Goal: Task Accomplishment & Management: Use online tool/utility

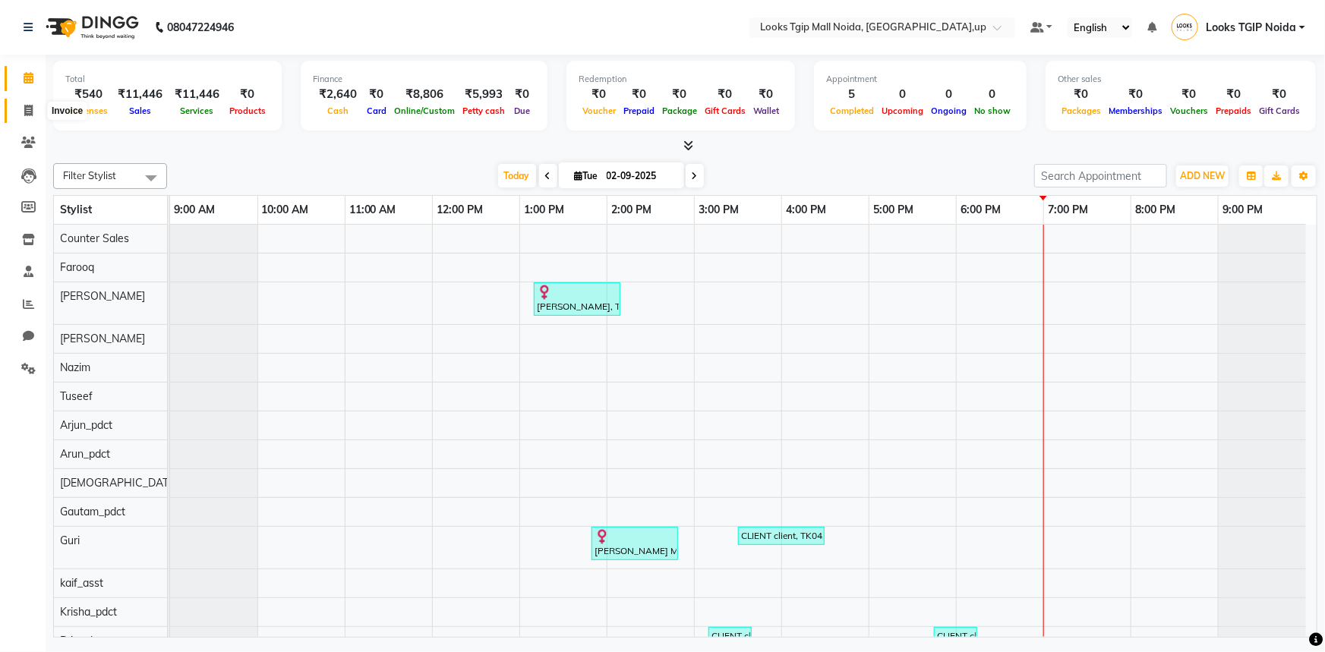
click at [19, 114] on span at bounding box center [28, 111] width 27 height 17
select select "service"
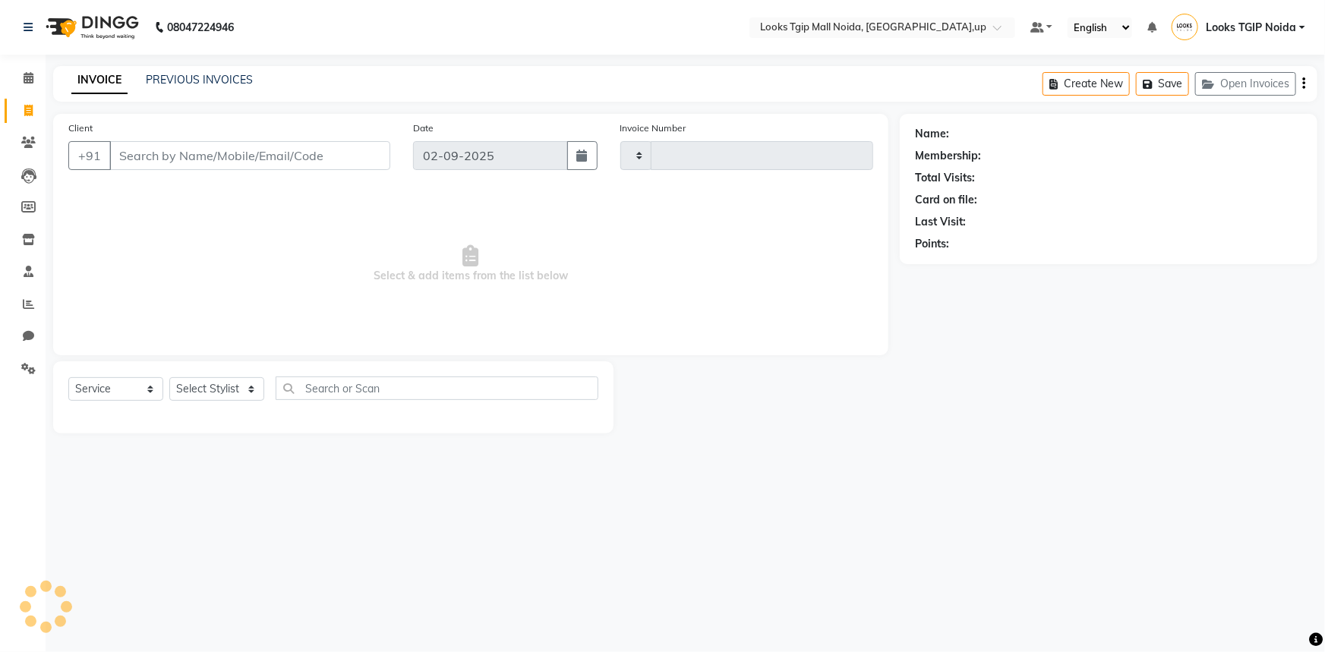
click at [141, 150] on input "Client" at bounding box center [249, 155] width 281 height 29
type input "333333333"
type input "3438"
select select "4358"
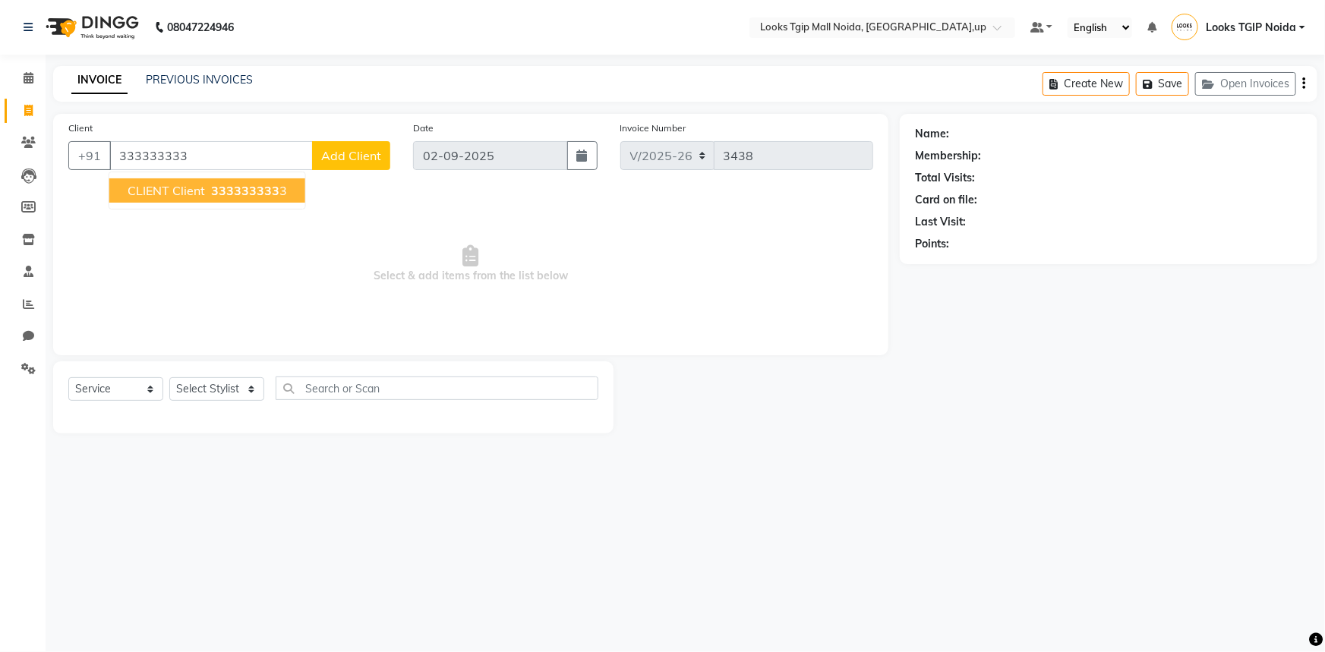
click at [213, 191] on span "333333333" at bounding box center [245, 190] width 68 height 15
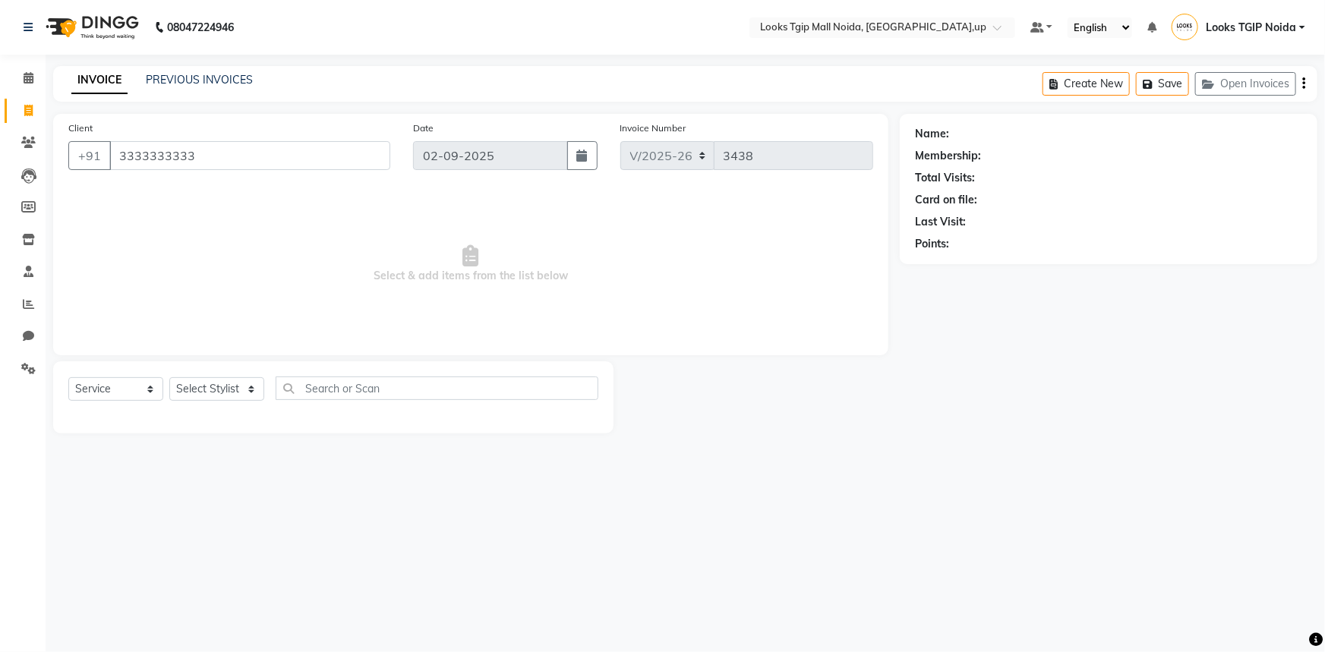
type input "3333333333"
select select "1: Object"
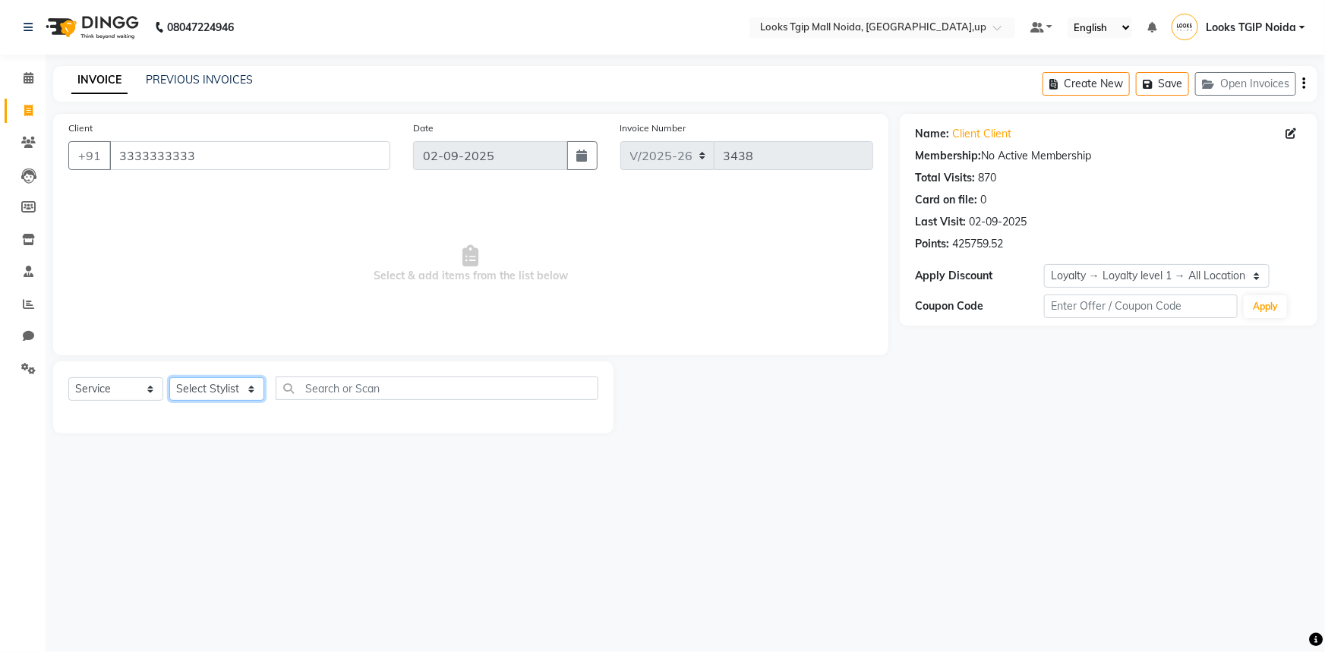
click at [207, 395] on select "Select Stylist [PERSON_NAME] Arun_pdct [PERSON_NAME] Counter Sales Farooq Gauta…" at bounding box center [216, 390] width 95 height 24
select select "84893"
click at [169, 378] on select "Select Stylist [PERSON_NAME] Arun_pdct [PERSON_NAME] Counter Sales Farooq Gauta…" at bounding box center [216, 390] width 95 height 24
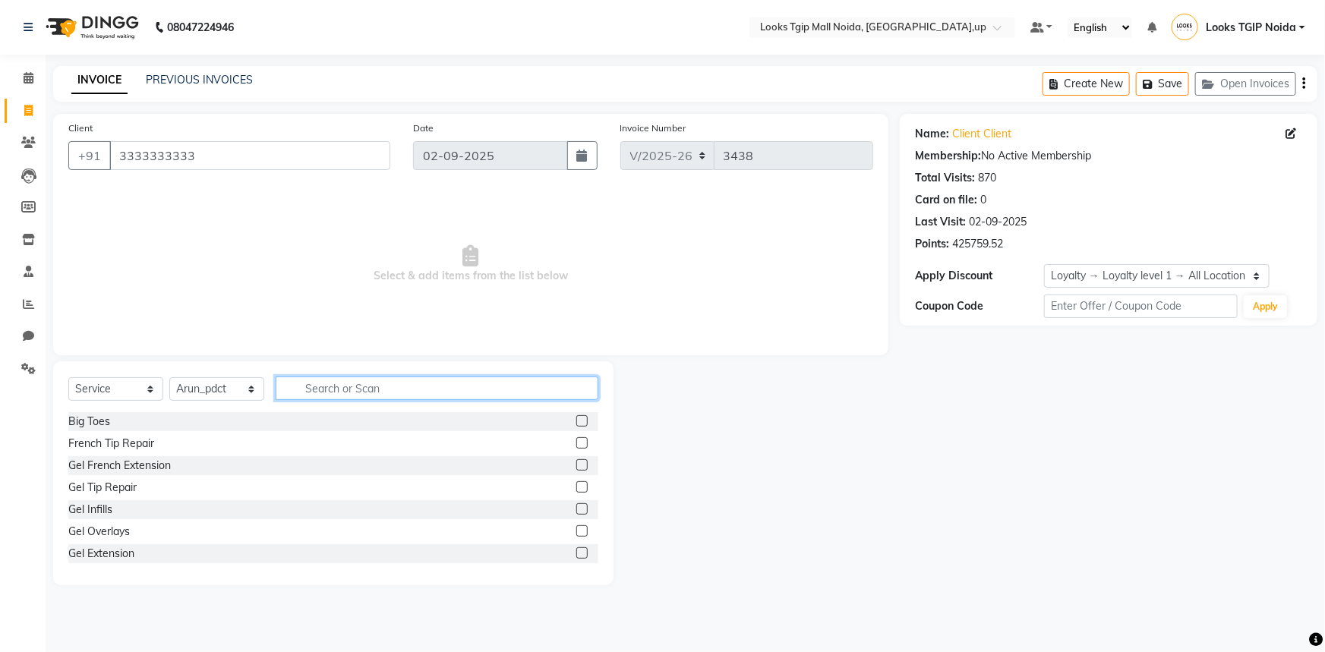
drag, startPoint x: 326, startPoint y: 389, endPoint x: 295, endPoint y: 371, distance: 35.0
click at [324, 387] on input "text" at bounding box center [437, 389] width 323 height 24
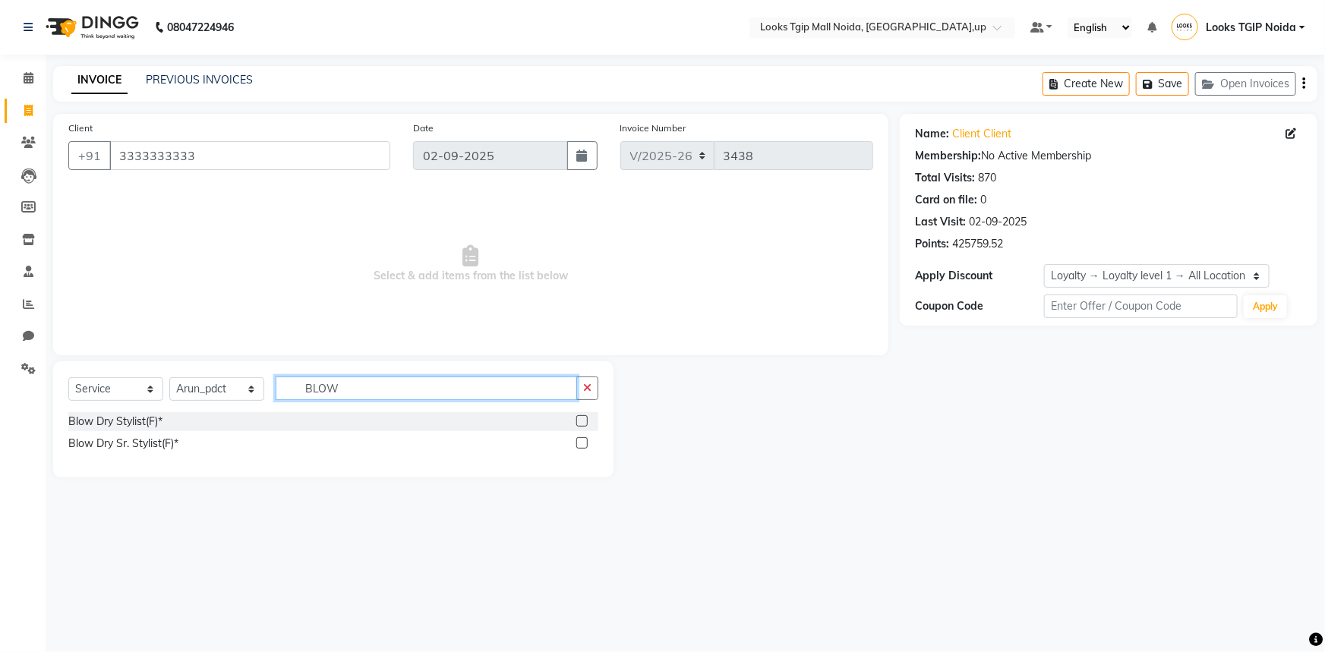
type input "BLOW"
click at [583, 421] on label at bounding box center [582, 420] width 11 height 11
click at [583, 421] on input "checkbox" at bounding box center [582, 422] width 10 height 10
checkbox input "true"
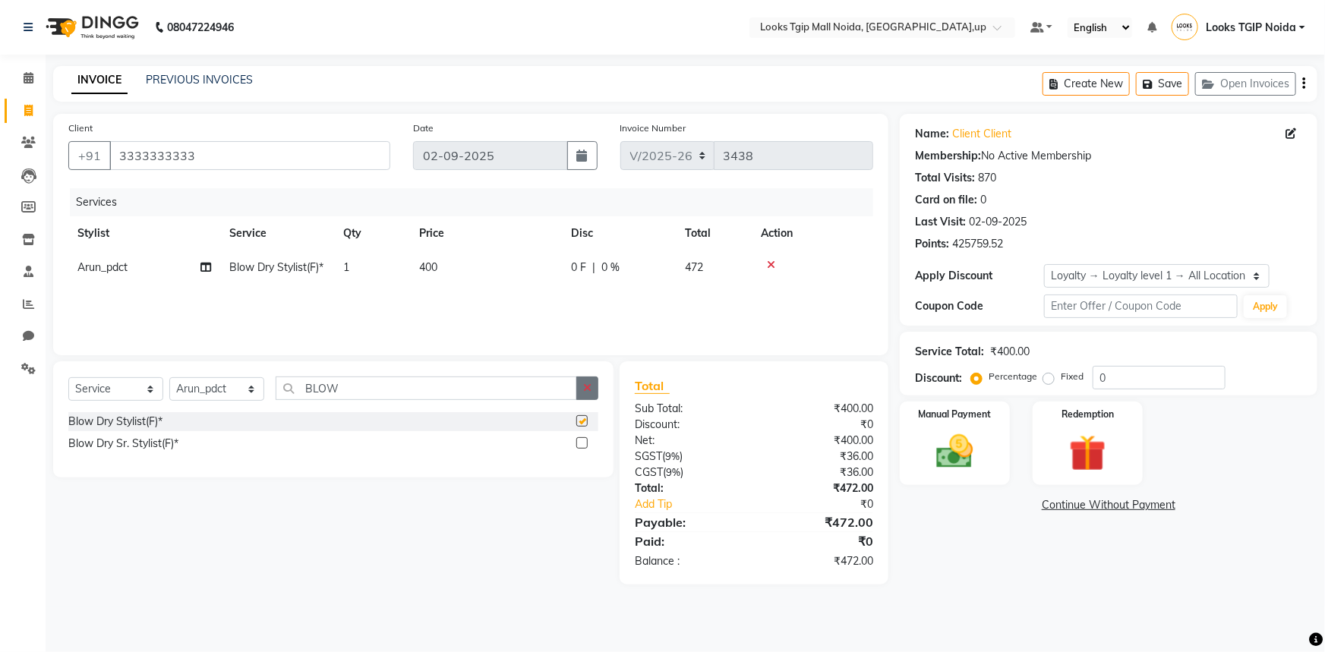
click at [592, 390] on button "button" at bounding box center [588, 389] width 22 height 24
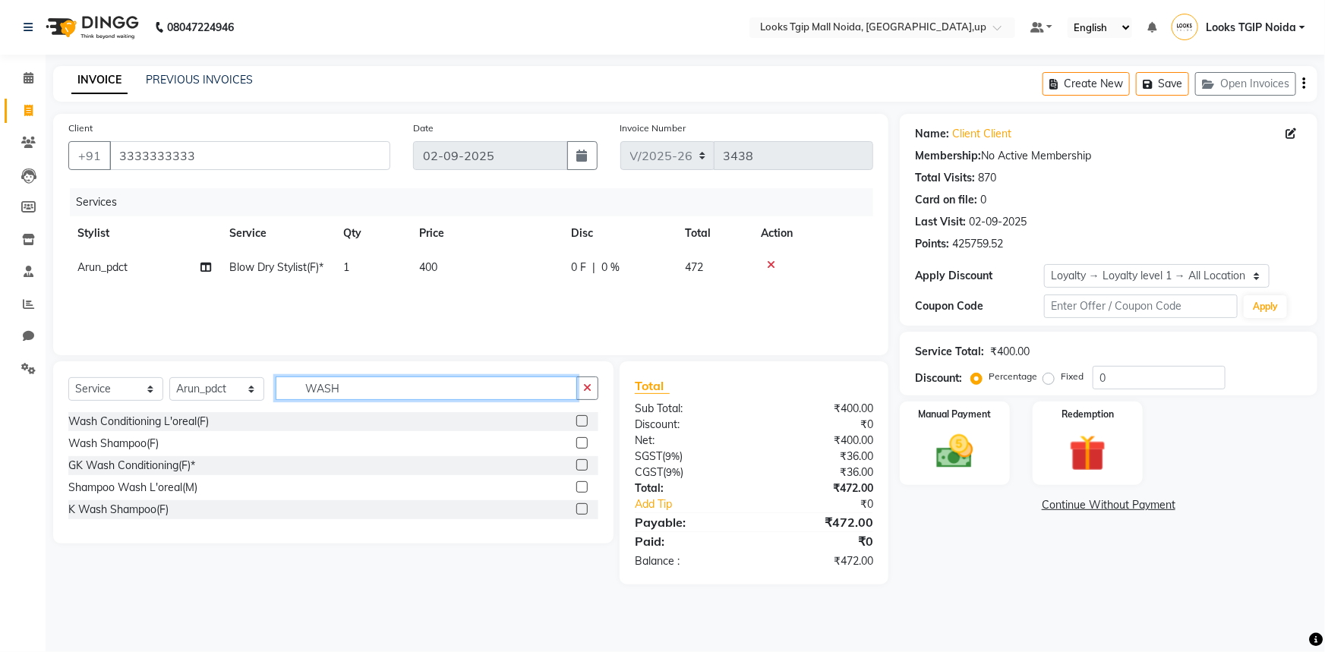
type input "WASH"
drag, startPoint x: 580, startPoint y: 424, endPoint x: 359, endPoint y: 369, distance: 227.7
click at [580, 424] on label at bounding box center [582, 420] width 11 height 11
click at [580, 424] on input "checkbox" at bounding box center [582, 422] width 10 height 10
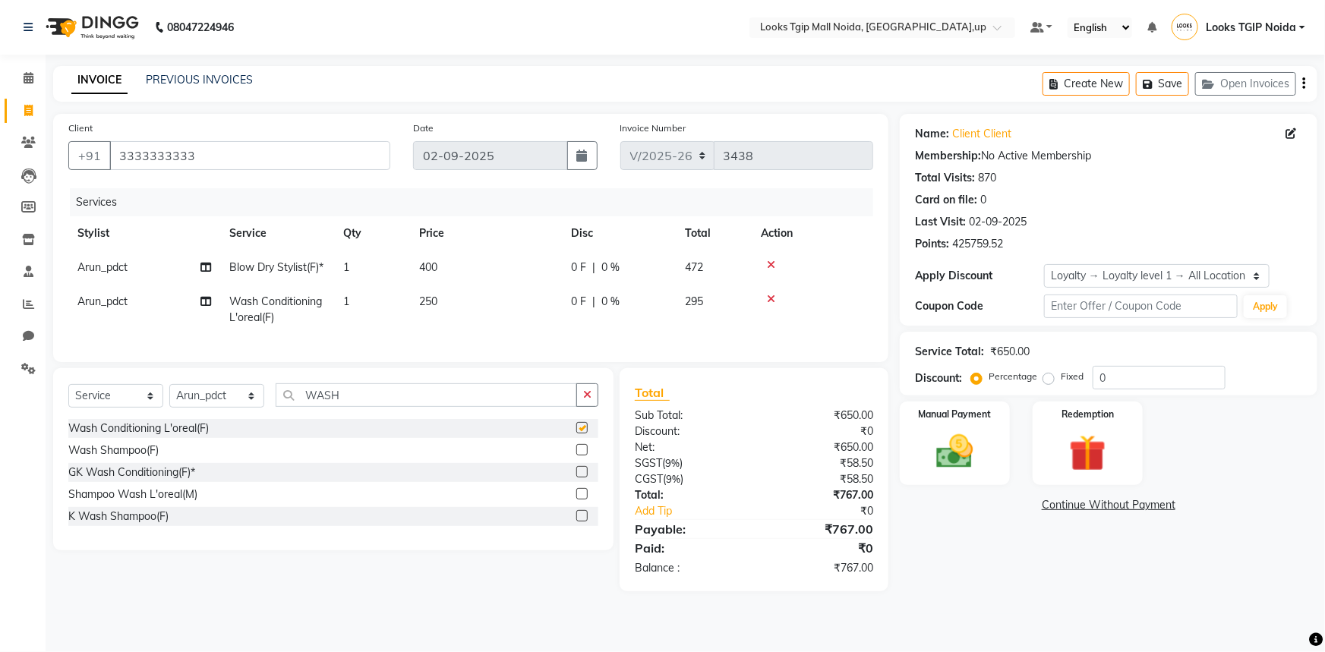
checkbox input "false"
click at [223, 408] on select "Select Stylist [PERSON_NAME] Arun_pdct [PERSON_NAME] Counter Sales Farooq Gauta…" at bounding box center [216, 396] width 95 height 24
select select "23823"
click at [169, 408] on select "Select Stylist [PERSON_NAME] Arun_pdct [PERSON_NAME] Counter Sales Farooq Gauta…" at bounding box center [216, 396] width 95 height 24
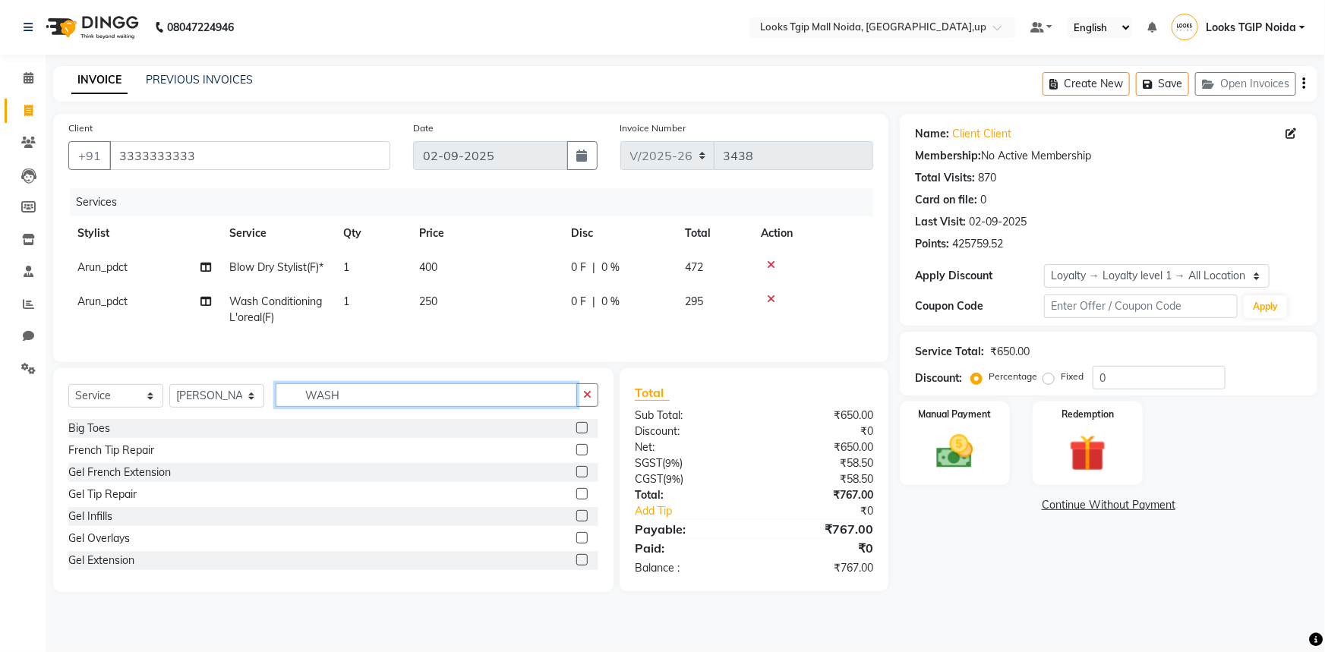
drag, startPoint x: 359, startPoint y: 419, endPoint x: 231, endPoint y: 395, distance: 130.5
click at [232, 395] on div "Select Service Product Membership Package Voucher Prepaid Gift Card Select Styl…" at bounding box center [333, 480] width 561 height 224
type input "FULL WAX"
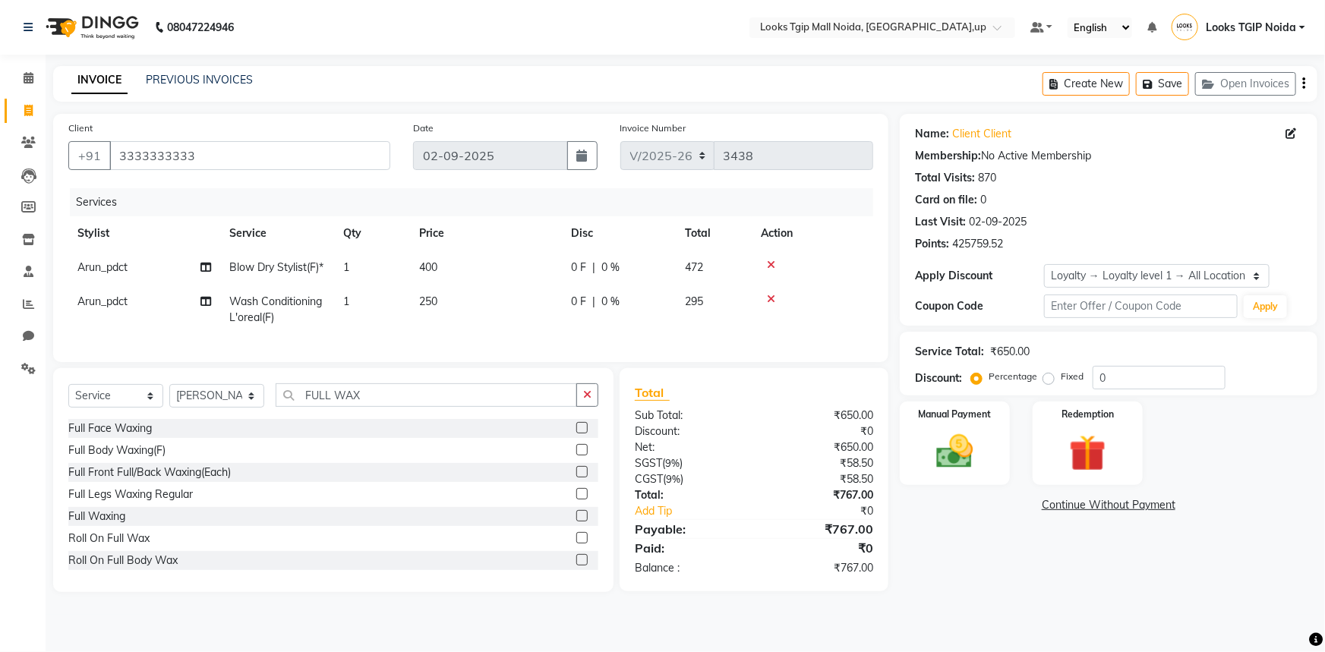
click at [577, 522] on label at bounding box center [582, 515] width 11 height 11
click at [577, 522] on input "checkbox" at bounding box center [582, 517] width 10 height 10
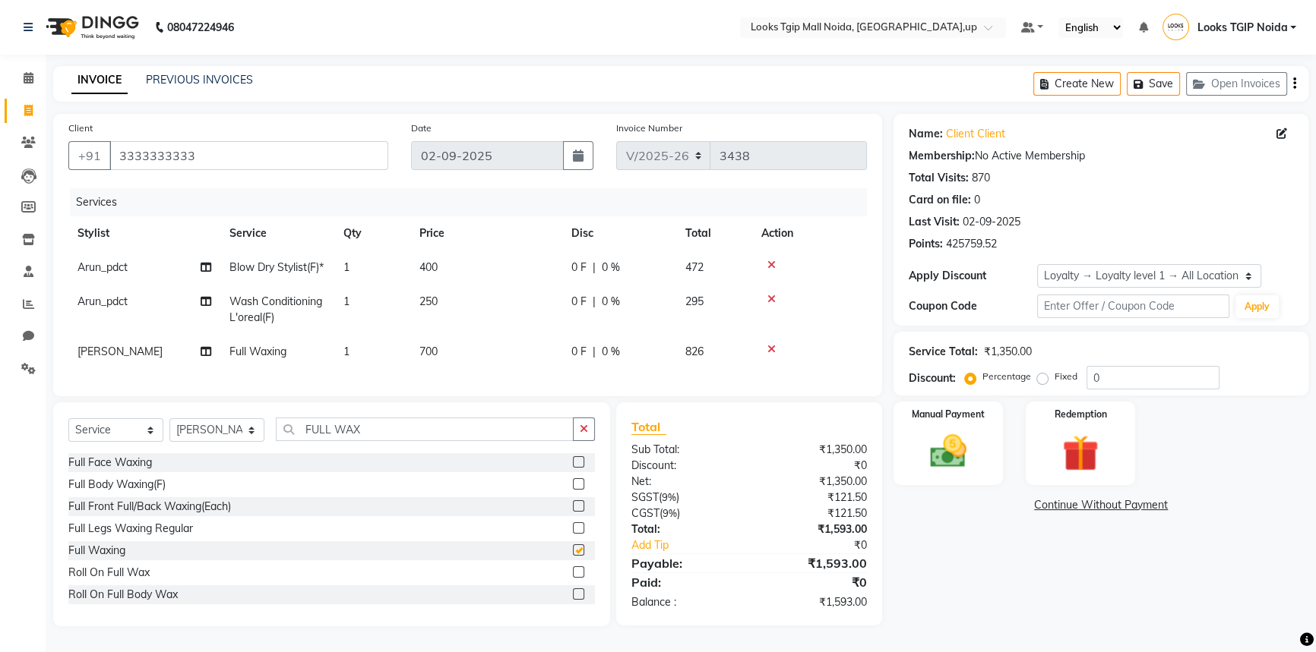
click at [486, 285] on td "400" at bounding box center [486, 268] width 152 height 34
checkbox input "false"
select select "84893"
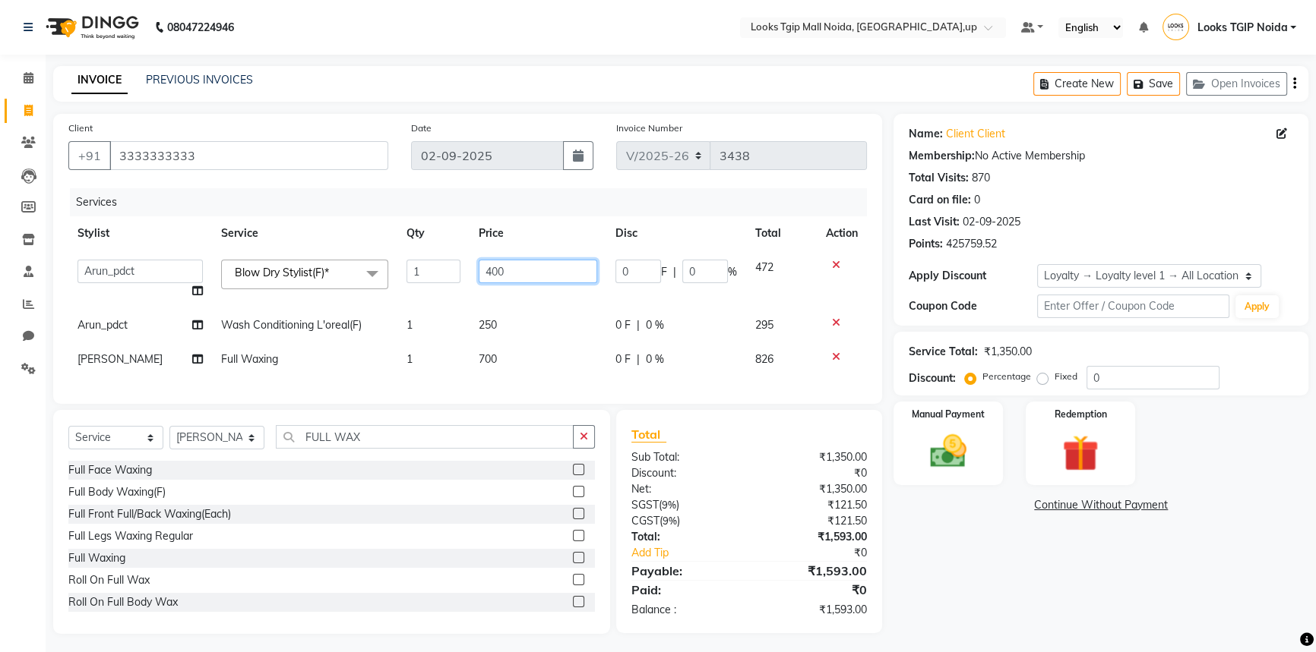
drag, startPoint x: 512, startPoint y: 276, endPoint x: 349, endPoint y: 291, distance: 163.2
click at [352, 290] on tr "[PERSON_NAME] Arjun_pdct Arun_pdct [PERSON_NAME] Counter Sales Farooq Gautam_pd…" at bounding box center [467, 280] width 798 height 58
type input "600"
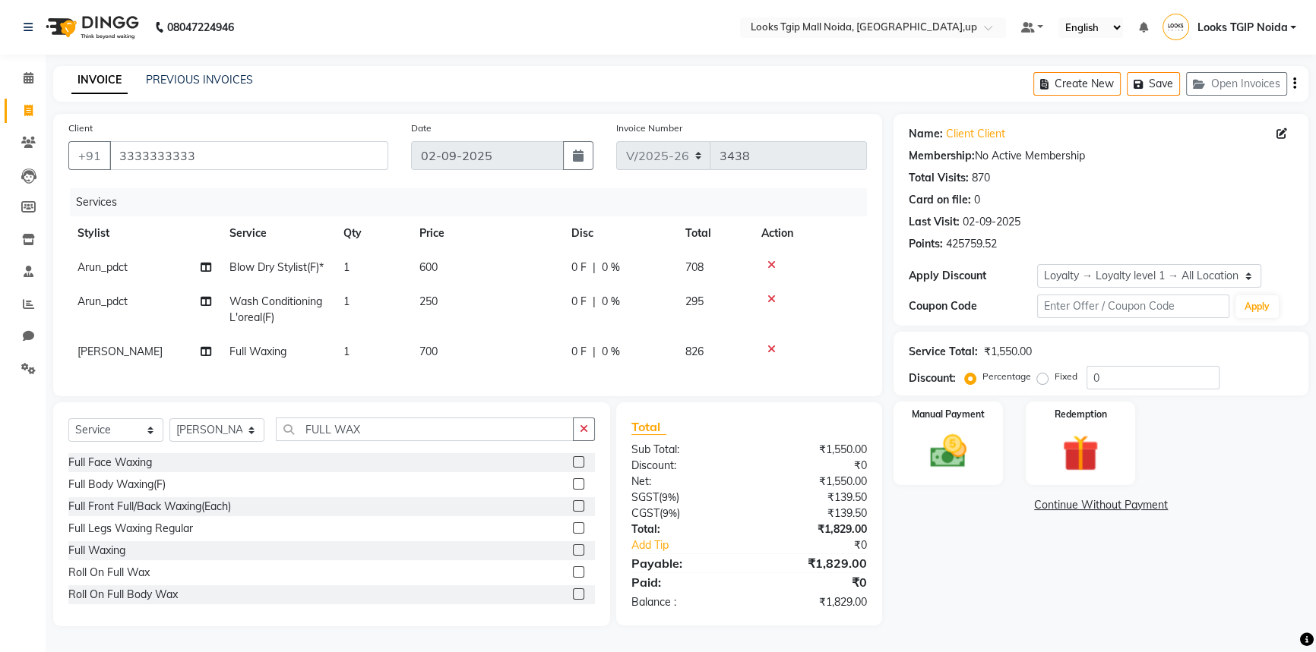
drag, startPoint x: 562, startPoint y: 330, endPoint x: 539, endPoint y: 320, distance: 25.1
click at [561, 330] on td "250" at bounding box center [486, 310] width 152 height 50
select select "84893"
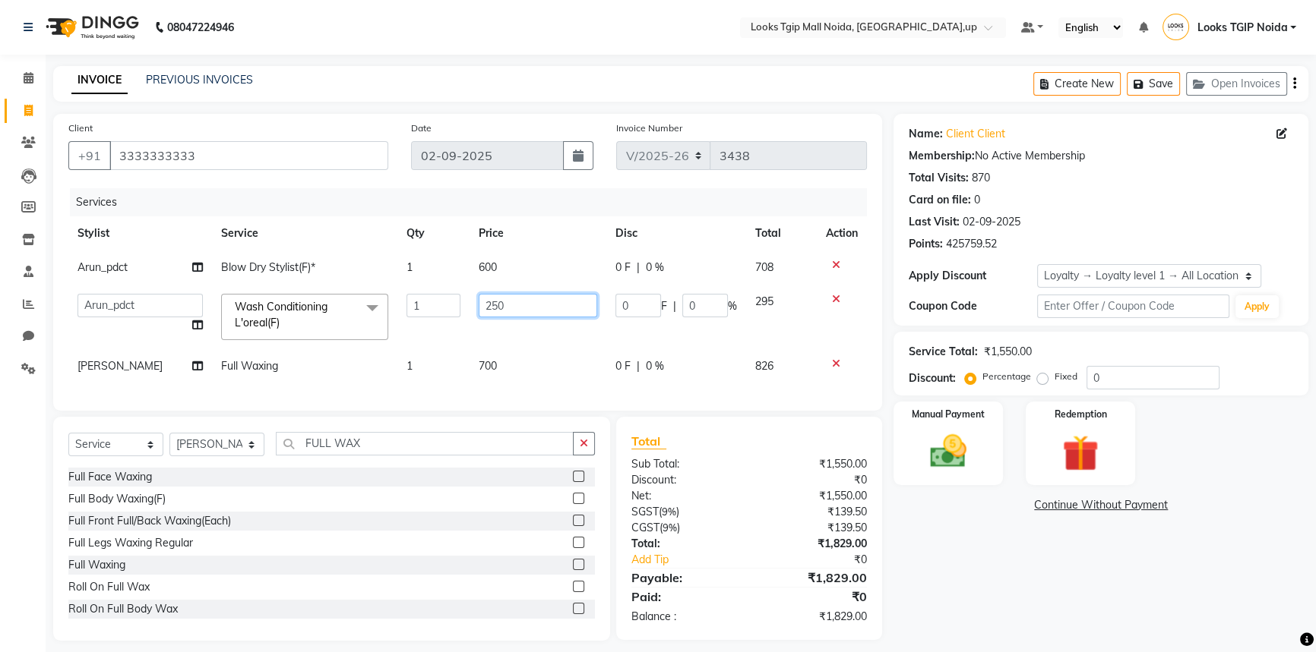
click at [479, 302] on input "250" at bounding box center [538, 306] width 118 height 24
drag, startPoint x: 494, startPoint y: 303, endPoint x: 365, endPoint y: 289, distance: 129.9
click at [365, 289] on tr "[PERSON_NAME] Arjun_pdct Arun_pdct [PERSON_NAME] Counter Sales Farooq Gautam_pd…" at bounding box center [467, 317] width 798 height 65
type input "400"
click at [494, 364] on td "700" at bounding box center [537, 366] width 137 height 34
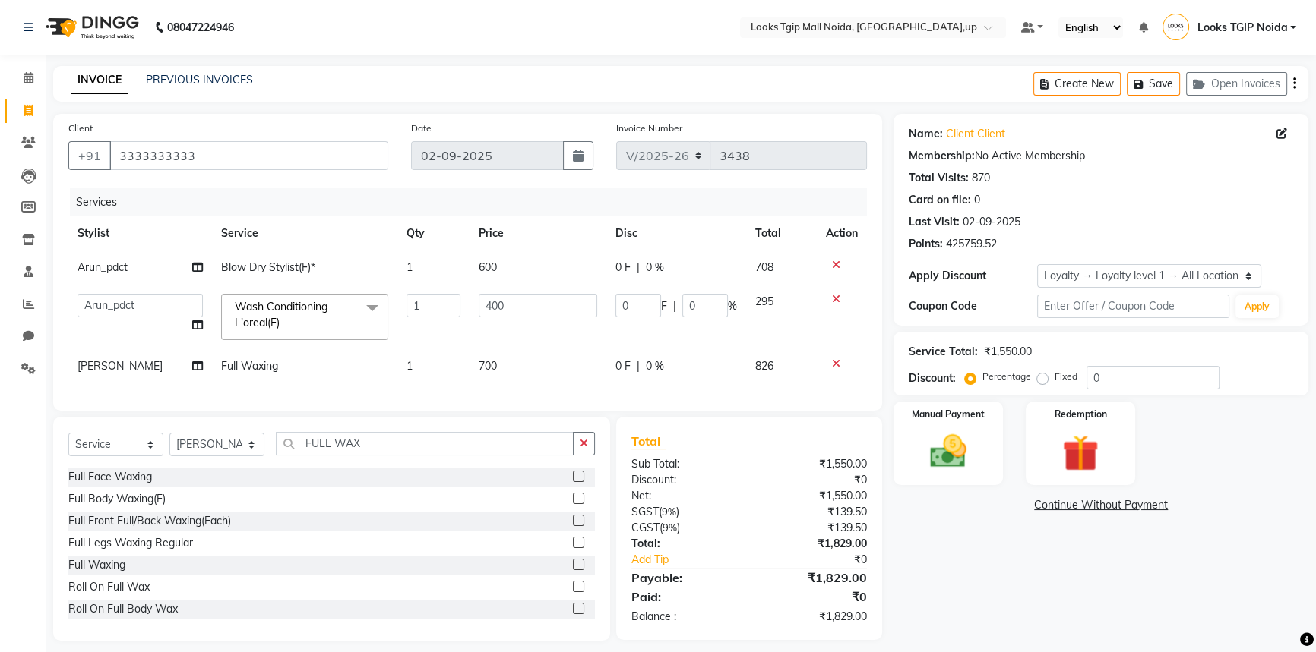
select select "23823"
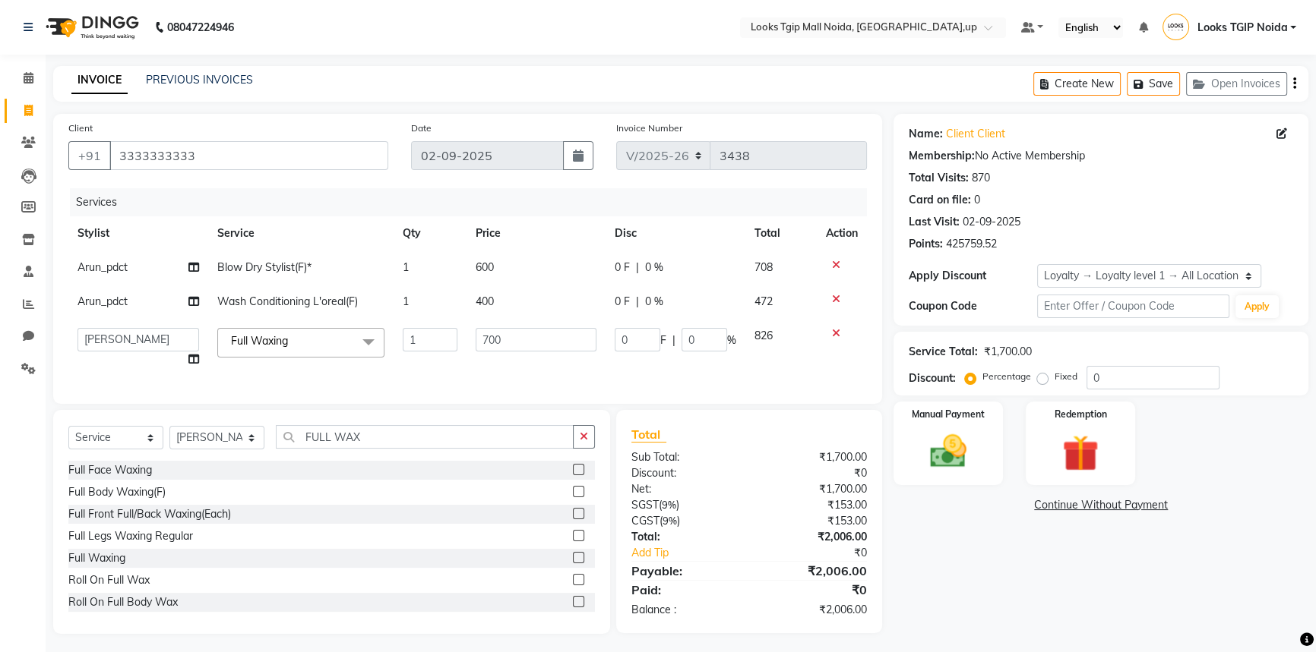
click at [492, 356] on td "700" at bounding box center [535, 348] width 139 height 58
drag, startPoint x: 508, startPoint y: 345, endPoint x: 366, endPoint y: 310, distance: 146.3
click at [367, 309] on tbody "Arun_pdct Blow Dry Stylist(F)* 1 600 0 F | 0 % 708 Arun_pdct Wash Conditioning …" at bounding box center [467, 314] width 798 height 126
type input "1800"
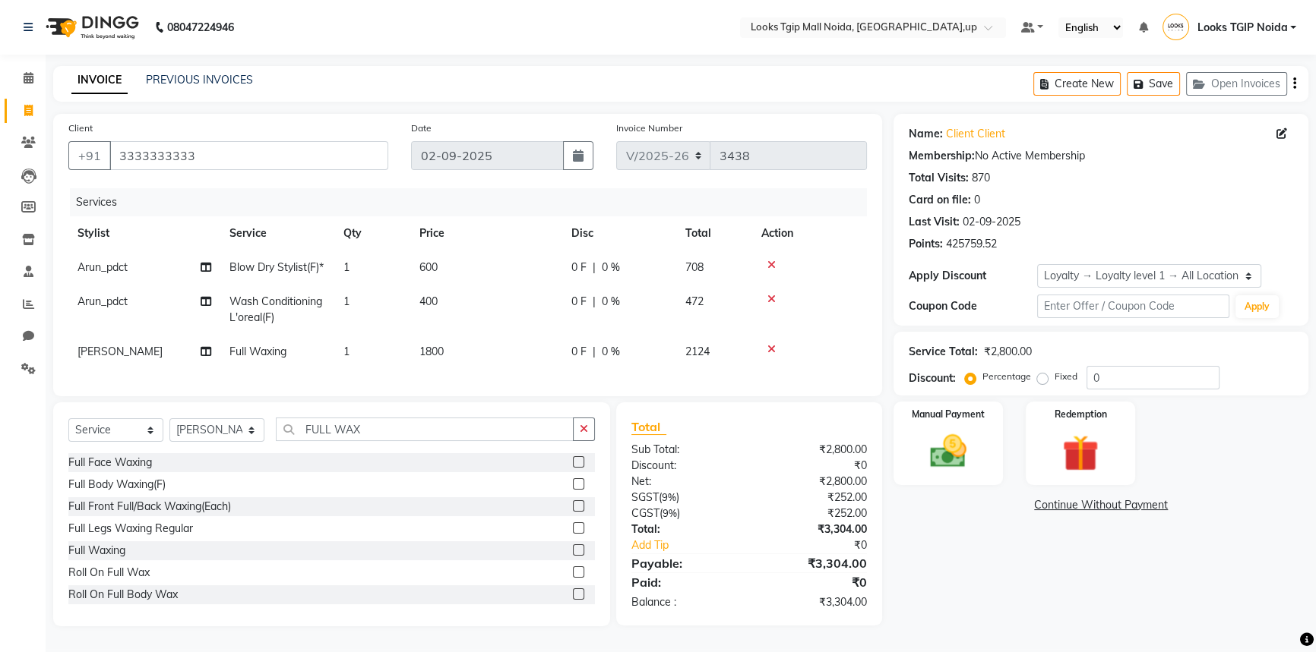
click at [1199, 579] on div "Name: Client Client Membership: No Active Membership Total Visits: 870 Card on …" at bounding box center [1106, 370] width 426 height 513
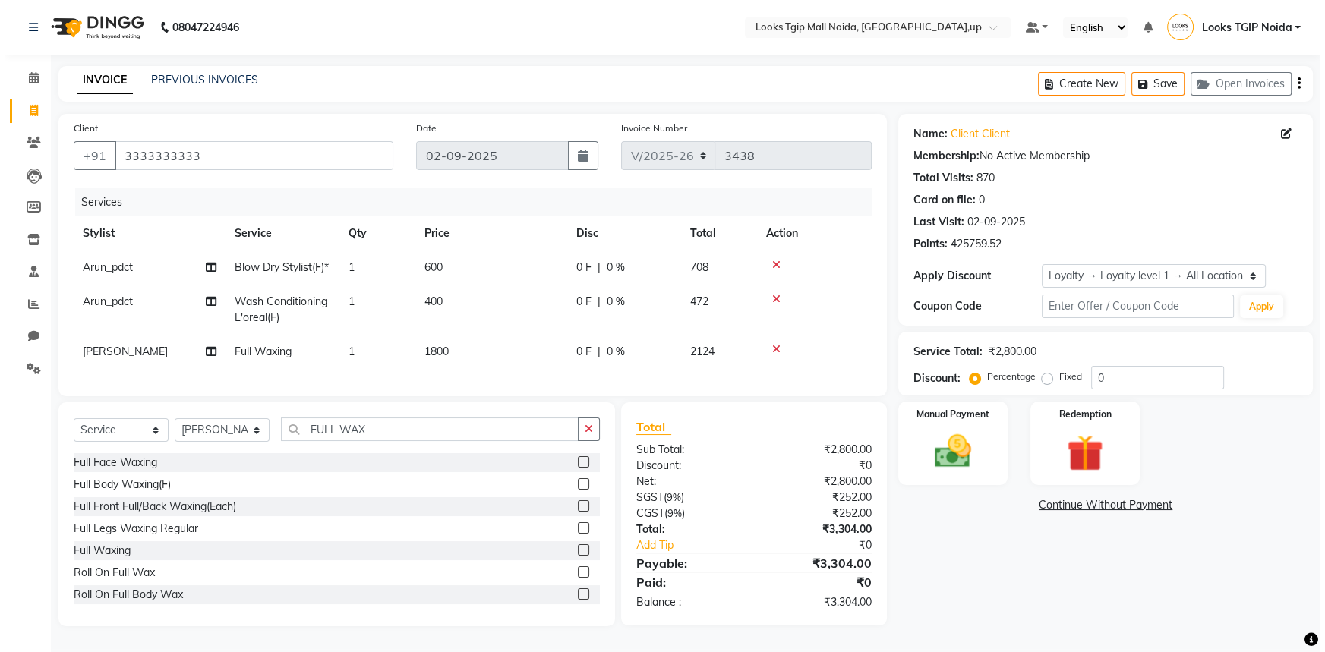
scroll to position [23, 0]
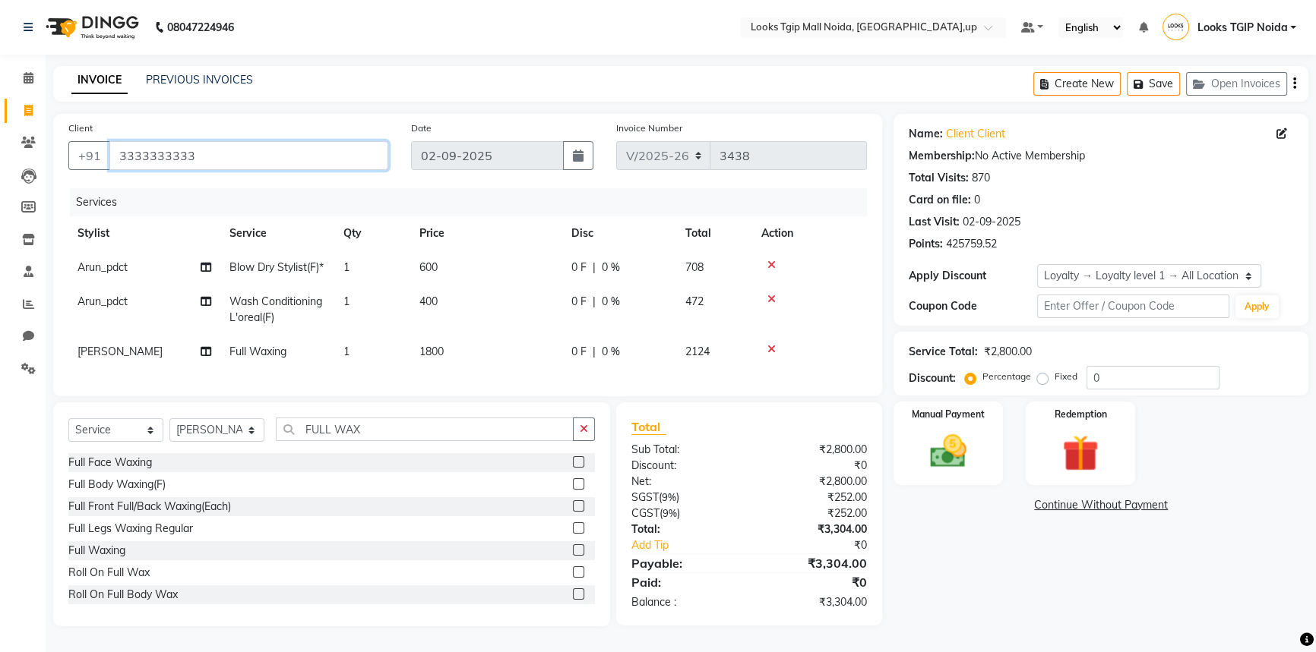
drag, startPoint x: 216, startPoint y: 137, endPoint x: 0, endPoint y: 152, distance: 217.0
click at [0, 156] on app-home "08047224946 Select Location × Looks Tgip Mall [GEOGRAPHIC_DATA], [GEOGRAPHIC_DA…" at bounding box center [658, 324] width 1316 height 649
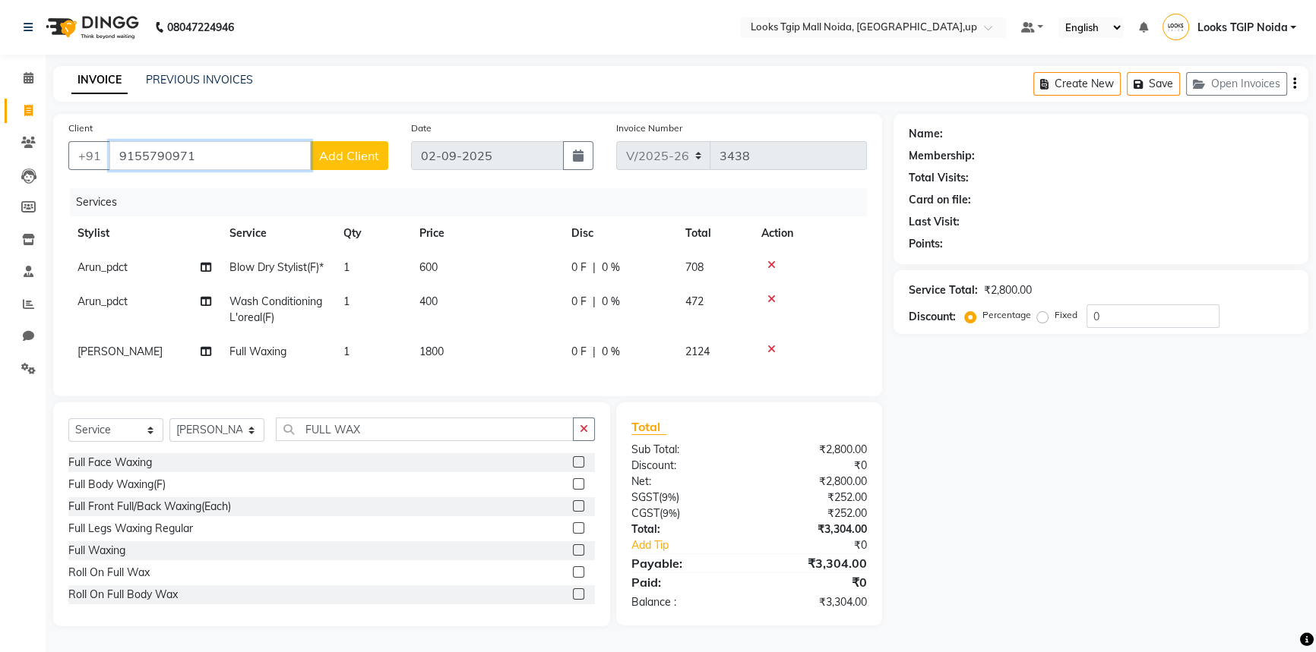
type input "9155790971"
click at [336, 148] on span "Add Client" at bounding box center [349, 155] width 60 height 15
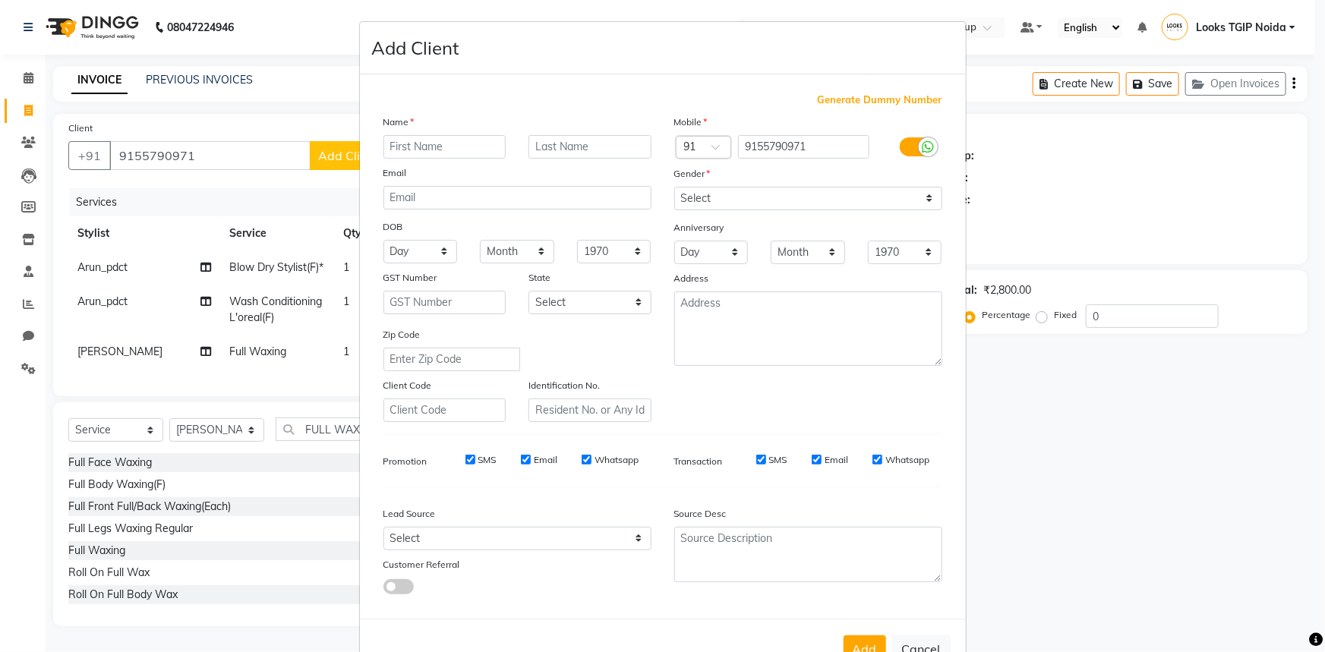
drag, startPoint x: 464, startPoint y: 139, endPoint x: 311, endPoint y: 141, distance: 152.7
click at [463, 138] on input "text" at bounding box center [445, 147] width 123 height 24
type input "SWATI"
type input "KUMARI"
drag, startPoint x: 731, startPoint y: 182, endPoint x: 722, endPoint y: 207, distance: 26.4
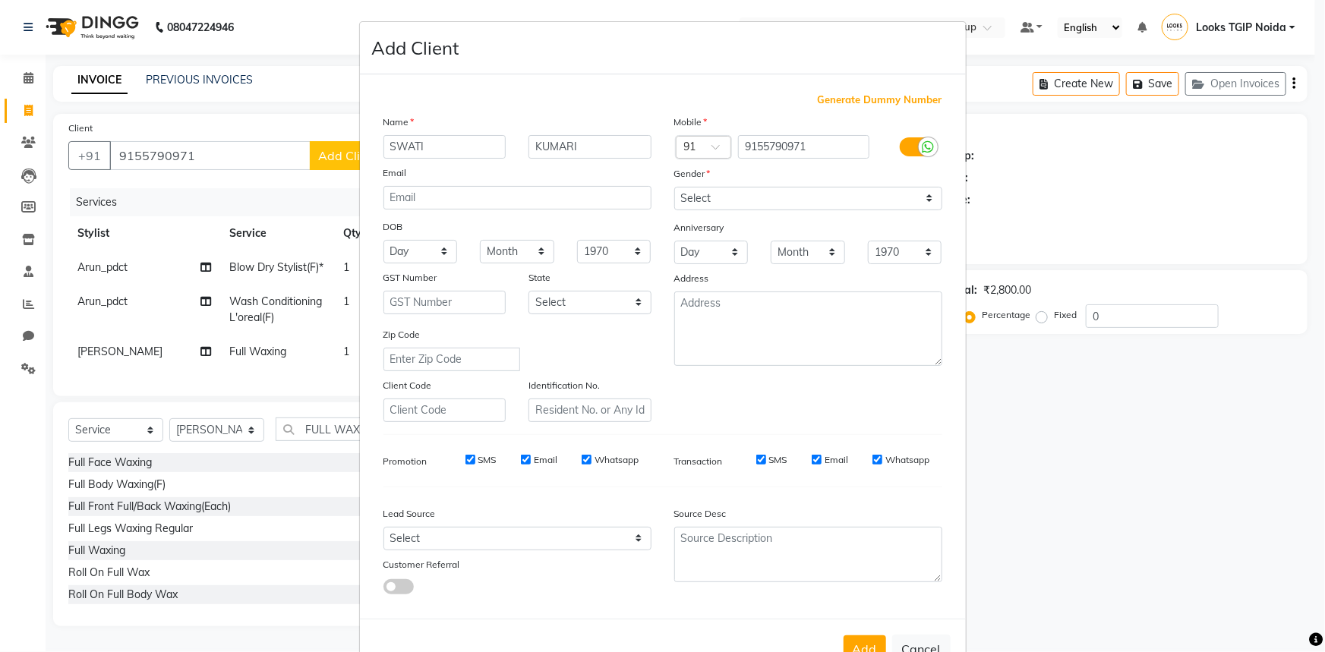
click at [731, 182] on div "Gender" at bounding box center [808, 176] width 291 height 21
click at [722, 213] on div "Mobile Country Code × 91 9155790971 Gender Select [DEMOGRAPHIC_DATA] [DEMOGRAPH…" at bounding box center [808, 268] width 291 height 308
select select "[DEMOGRAPHIC_DATA]"
click at [674, 187] on select "Select [DEMOGRAPHIC_DATA] [DEMOGRAPHIC_DATA] Other Prefer Not To Say" at bounding box center [808, 199] width 268 height 24
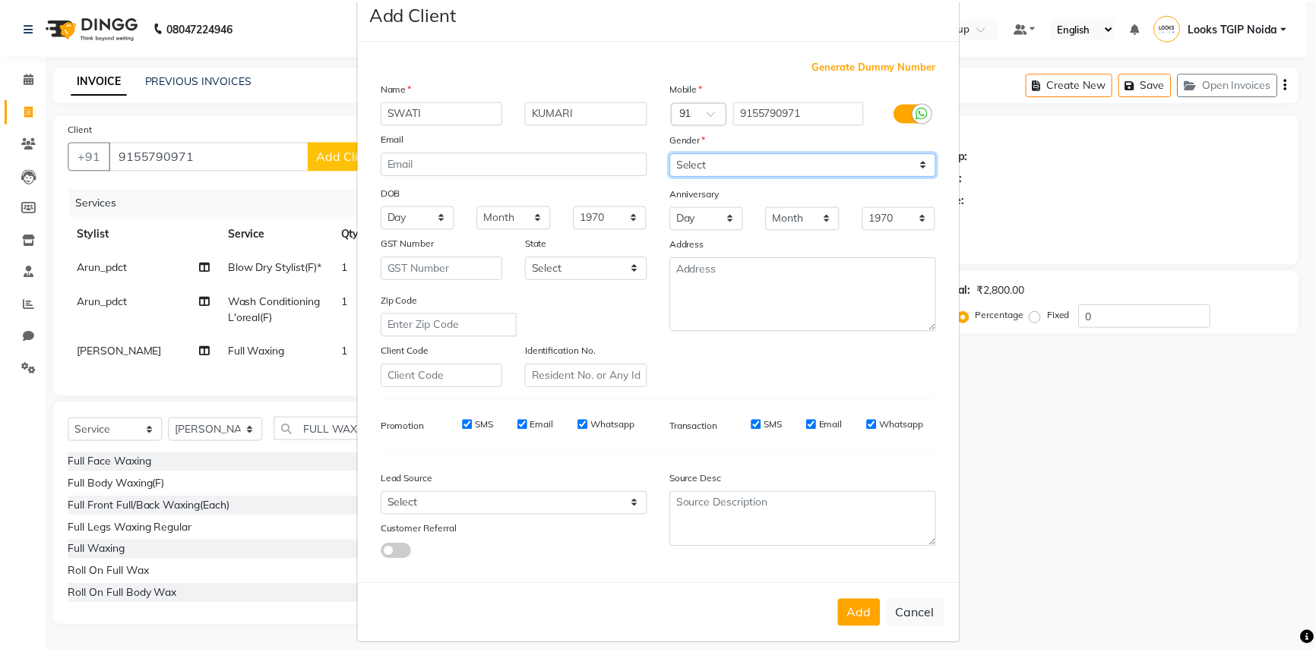
scroll to position [53, 0]
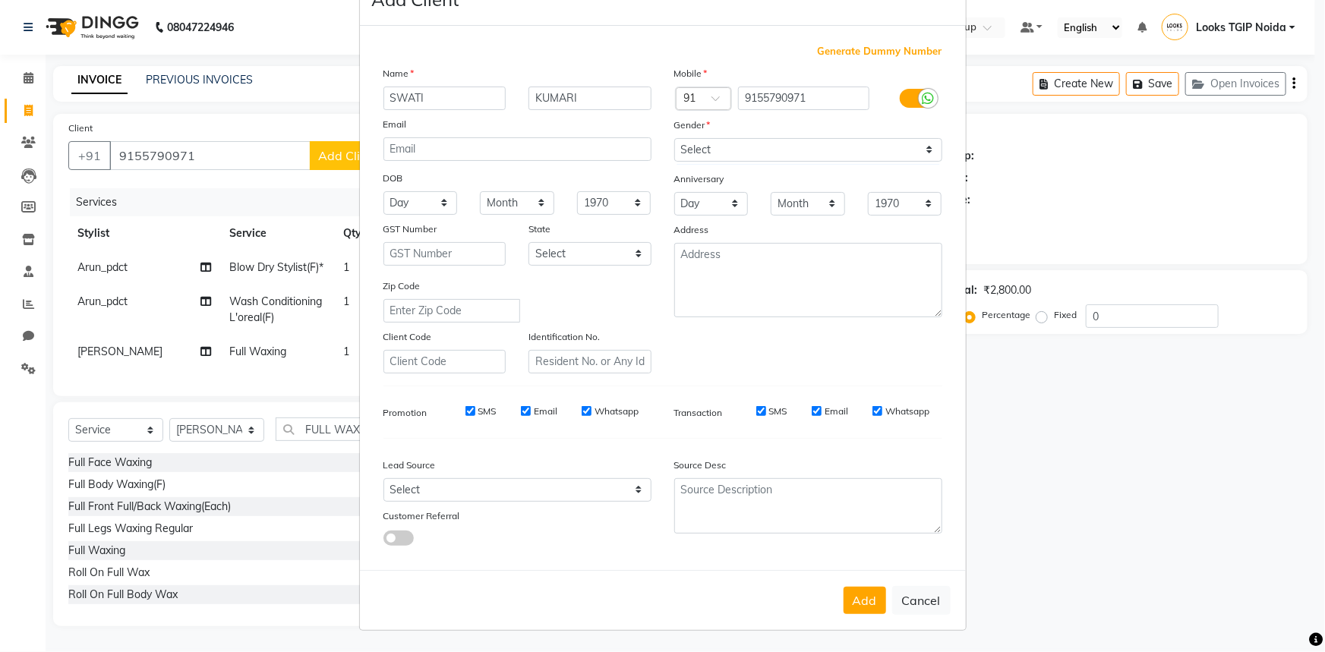
drag, startPoint x: 843, startPoint y: 599, endPoint x: 855, endPoint y: 538, distance: 61.8
click at [845, 596] on button "Add" at bounding box center [865, 600] width 43 height 27
select select
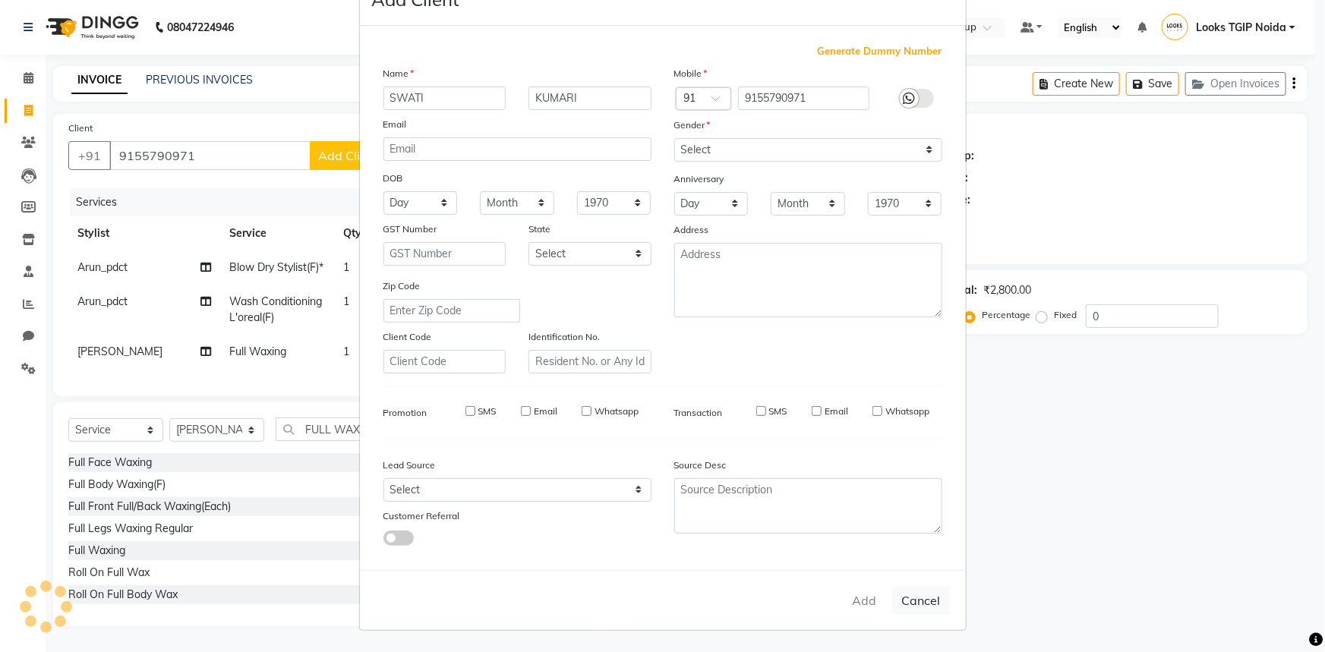
select select
checkbox input "false"
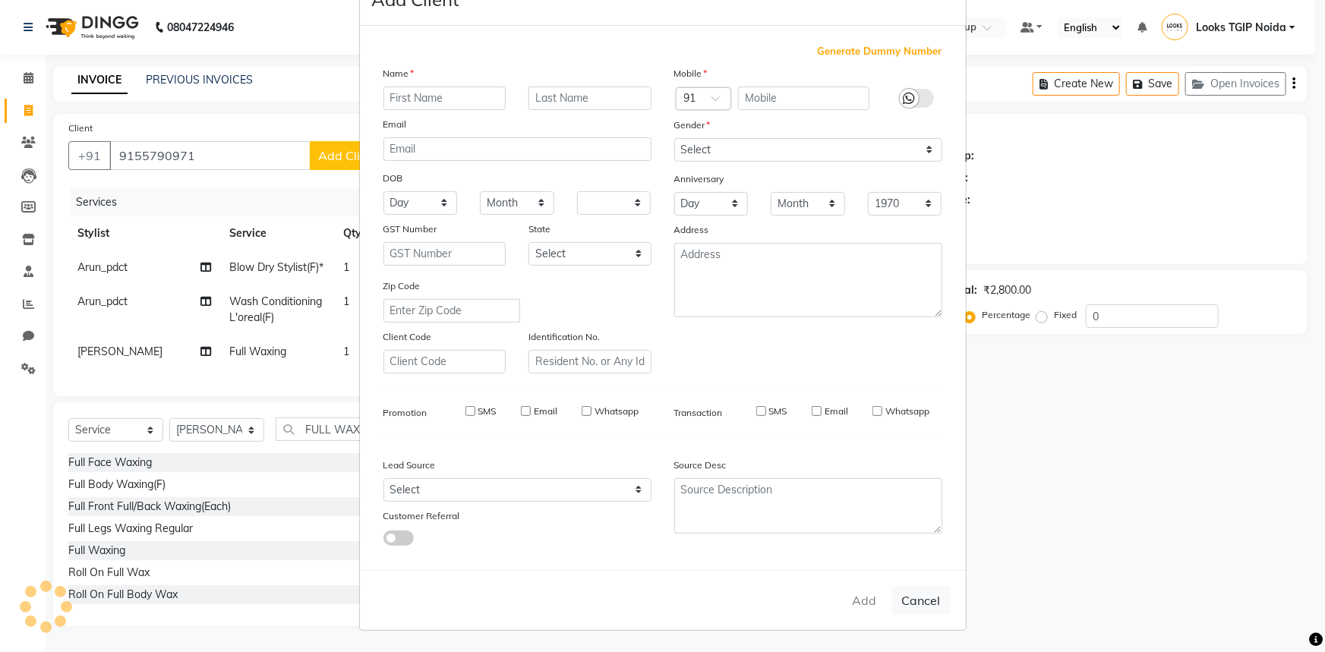
checkbox input "false"
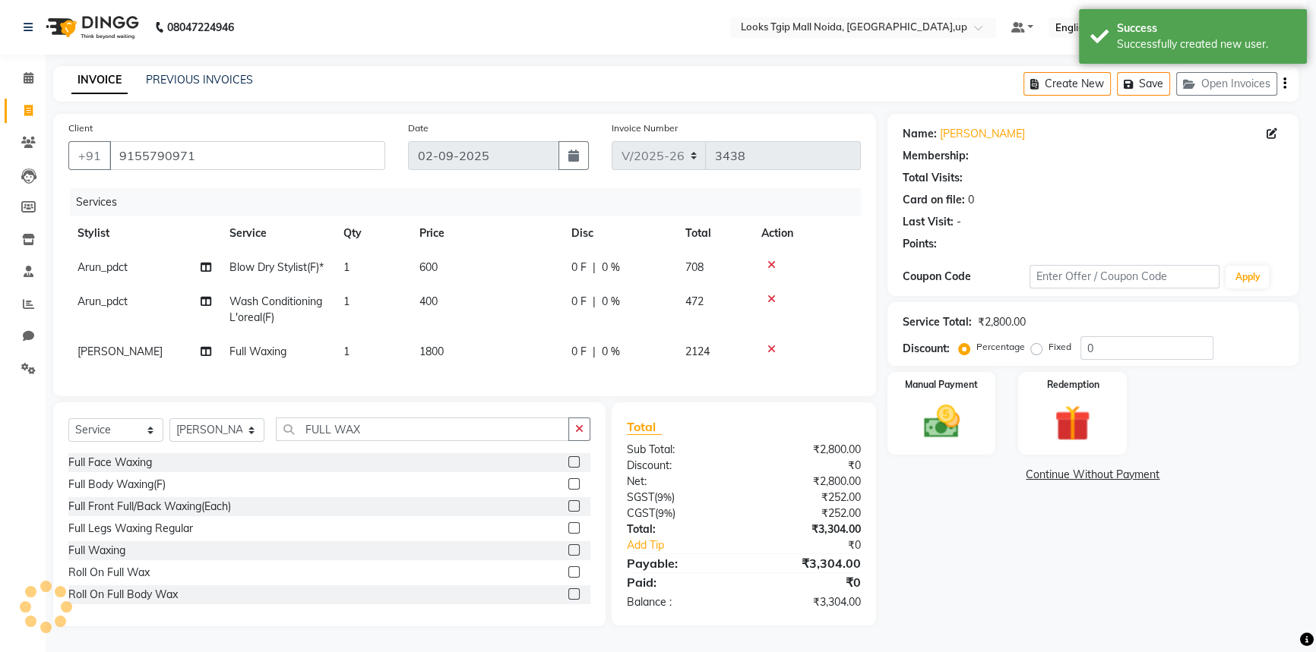
select select "1: Object"
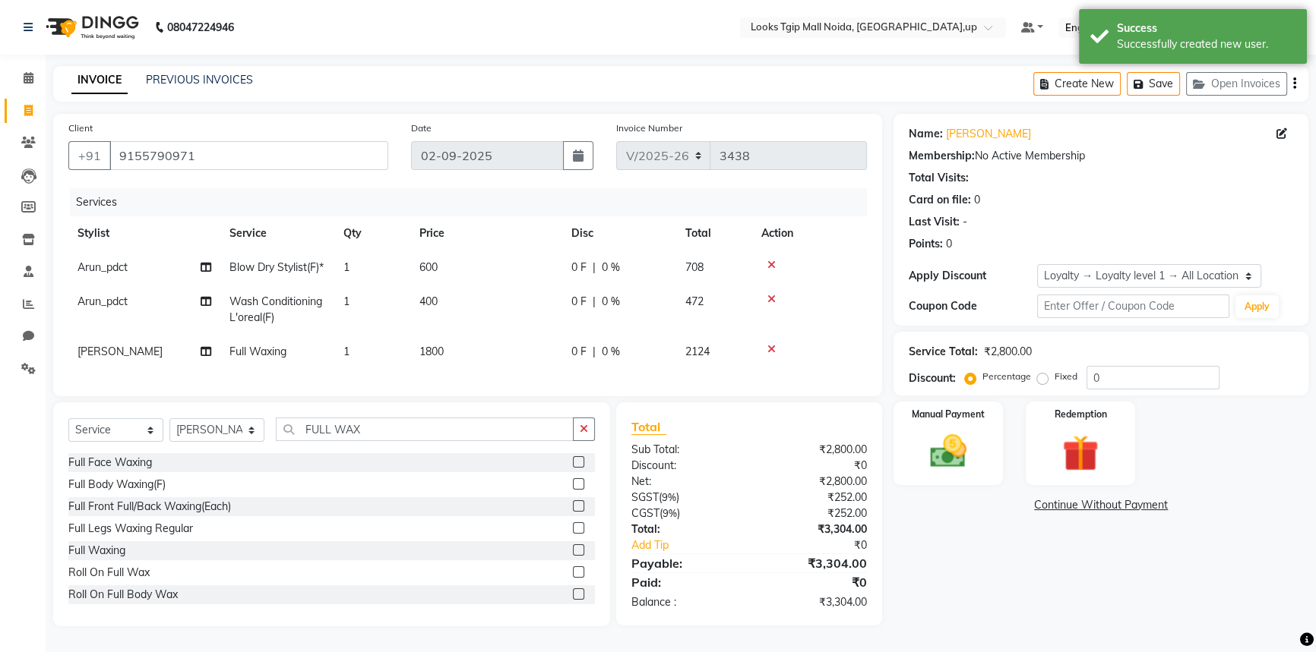
drag, startPoint x: 1035, startPoint y: 613, endPoint x: 1028, endPoint y: 501, distance: 111.9
click at [1037, 611] on div "Name: [PERSON_NAME] Membership: No Active Membership Total Visits: Card on file…" at bounding box center [1106, 370] width 426 height 513
click at [965, 430] on img at bounding box center [949, 451] width 62 height 43
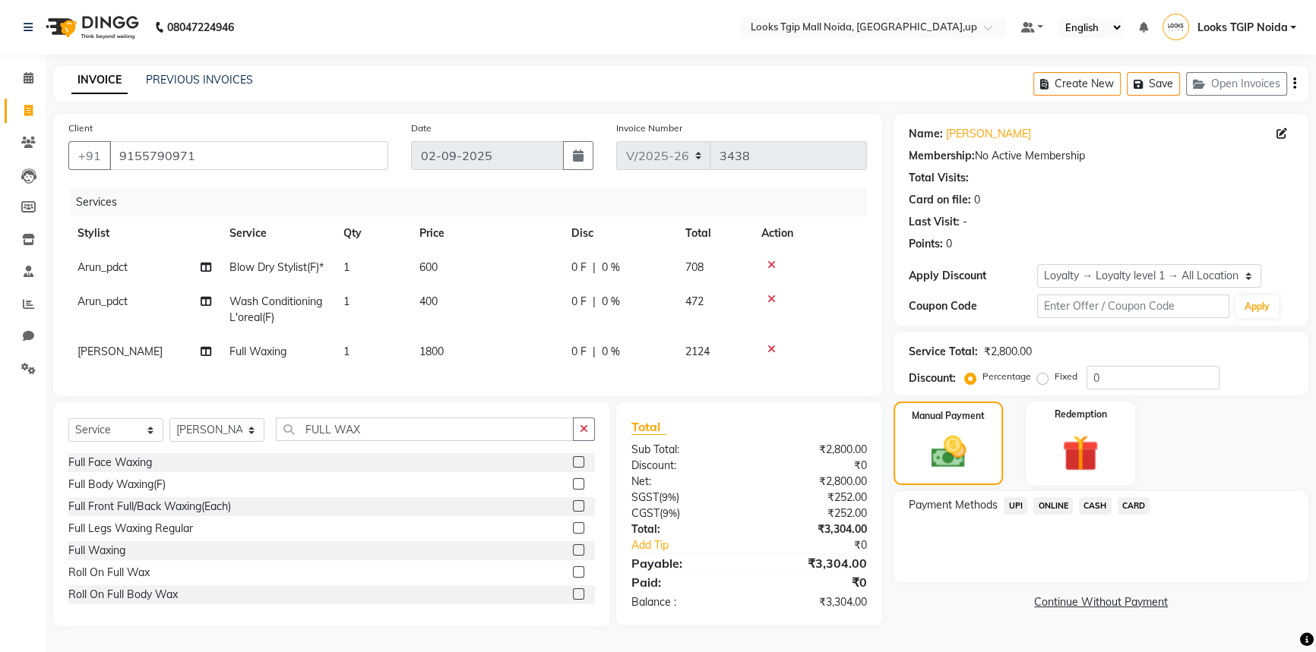
click at [1017, 498] on span "UPI" at bounding box center [1015, 506] width 24 height 17
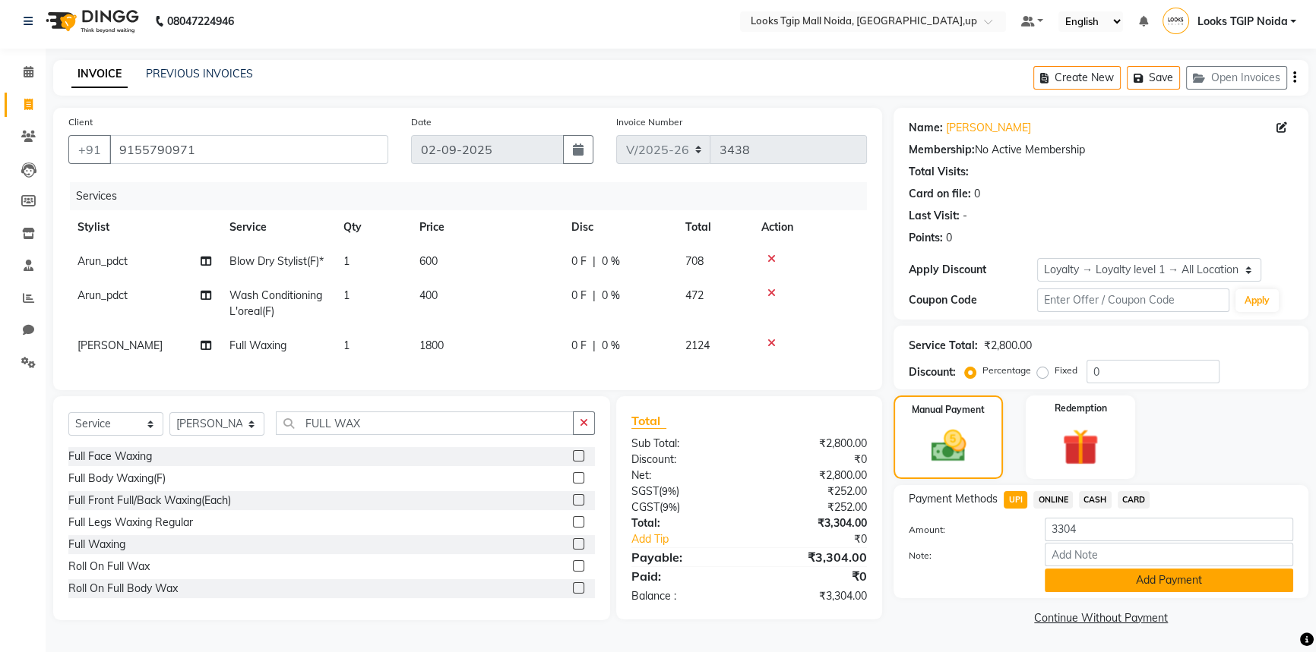
click at [1072, 571] on button "Add Payment" at bounding box center [1168, 581] width 248 height 24
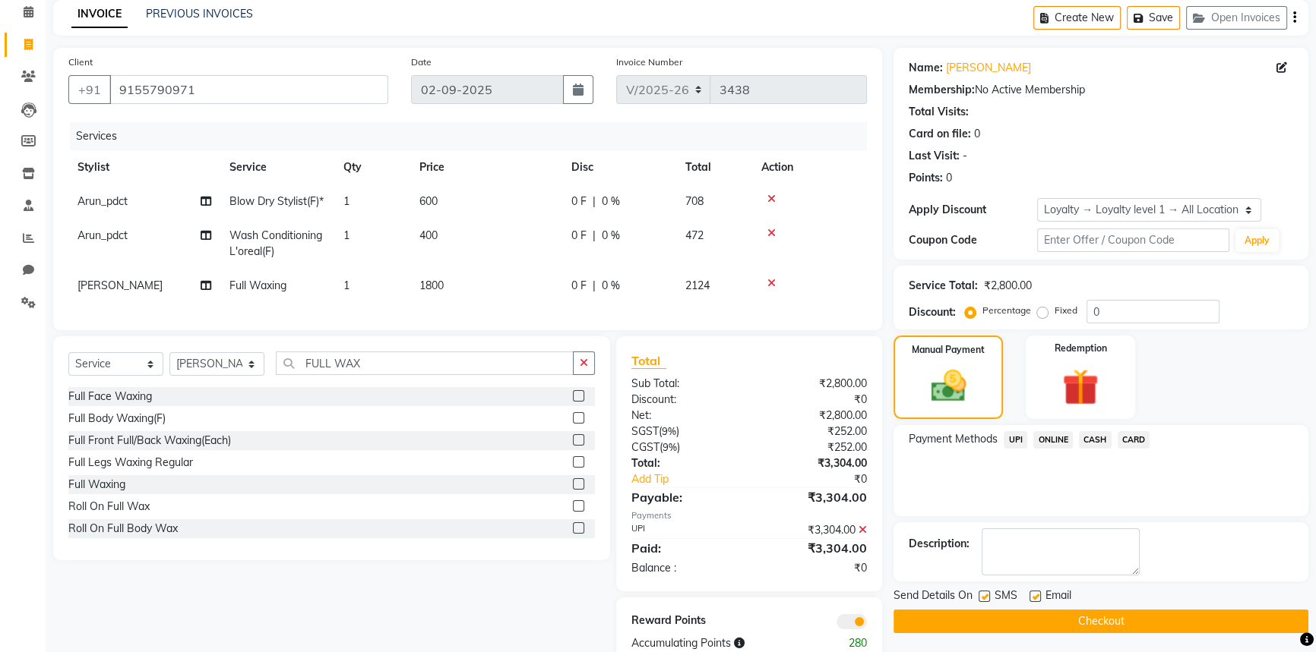
scroll to position [130, 0]
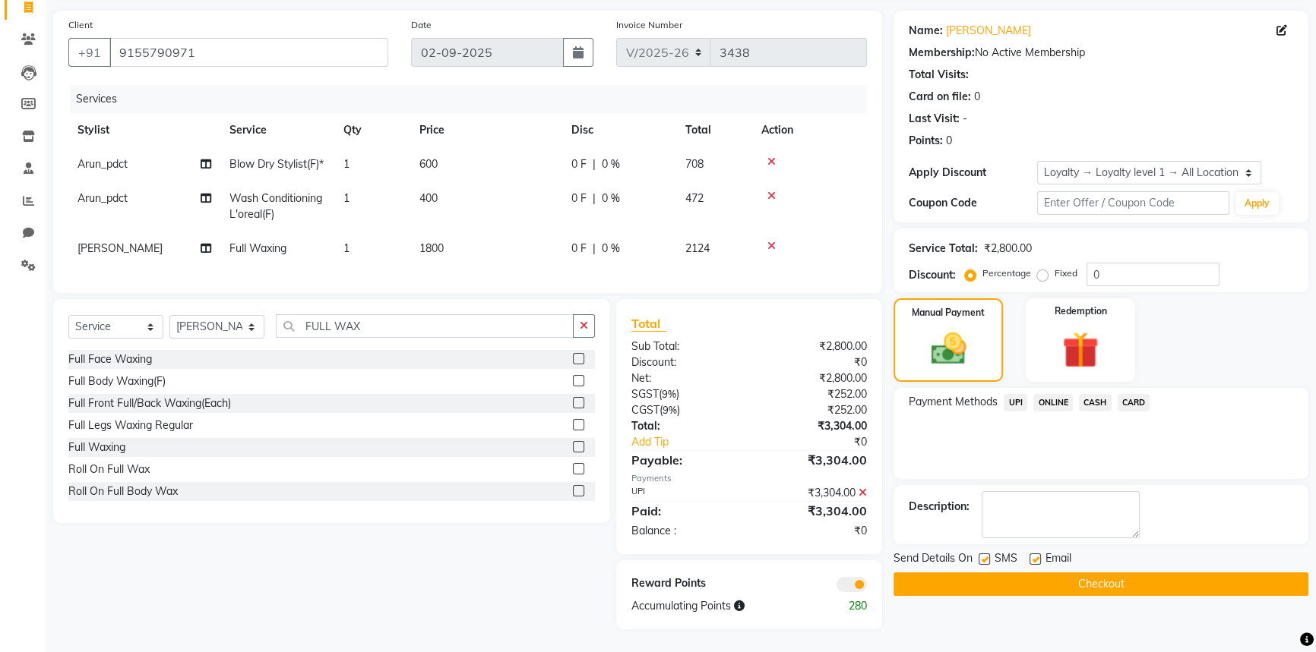
click at [987, 554] on label at bounding box center [983, 559] width 11 height 11
click at [987, 555] on input "checkbox" at bounding box center [983, 560] width 10 height 10
checkbox input "false"
click at [1000, 573] on button "Checkout" at bounding box center [1100, 585] width 415 height 24
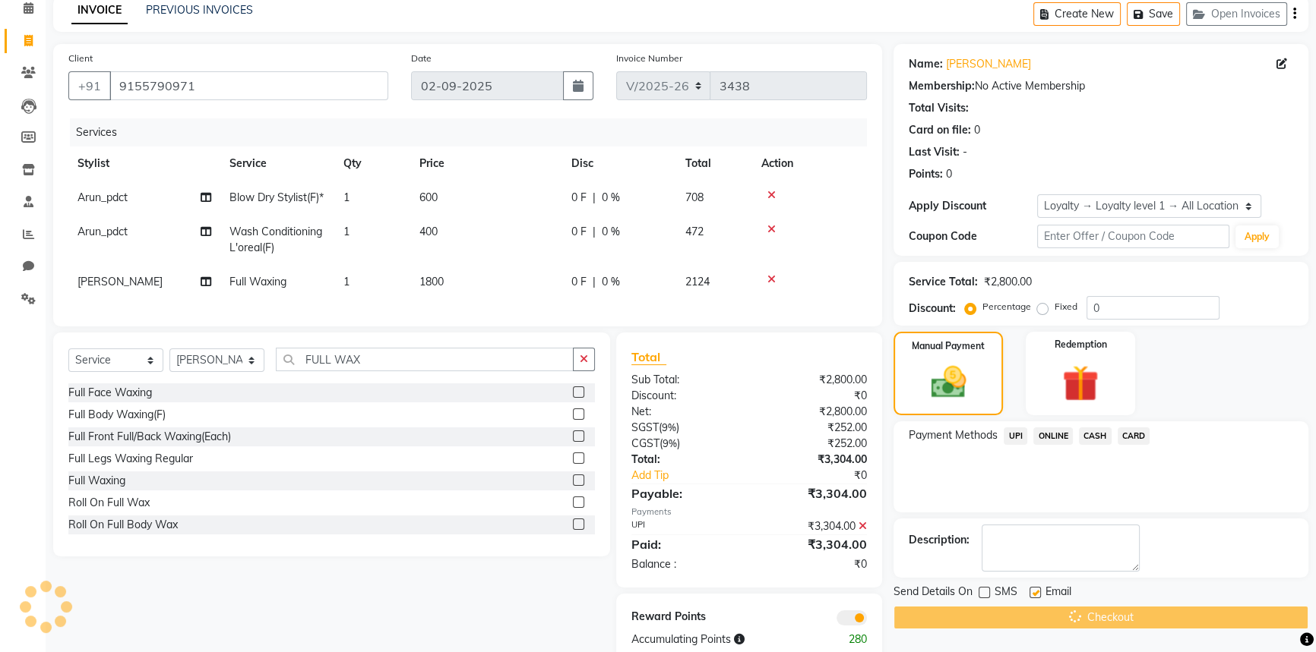
scroll to position [0, 0]
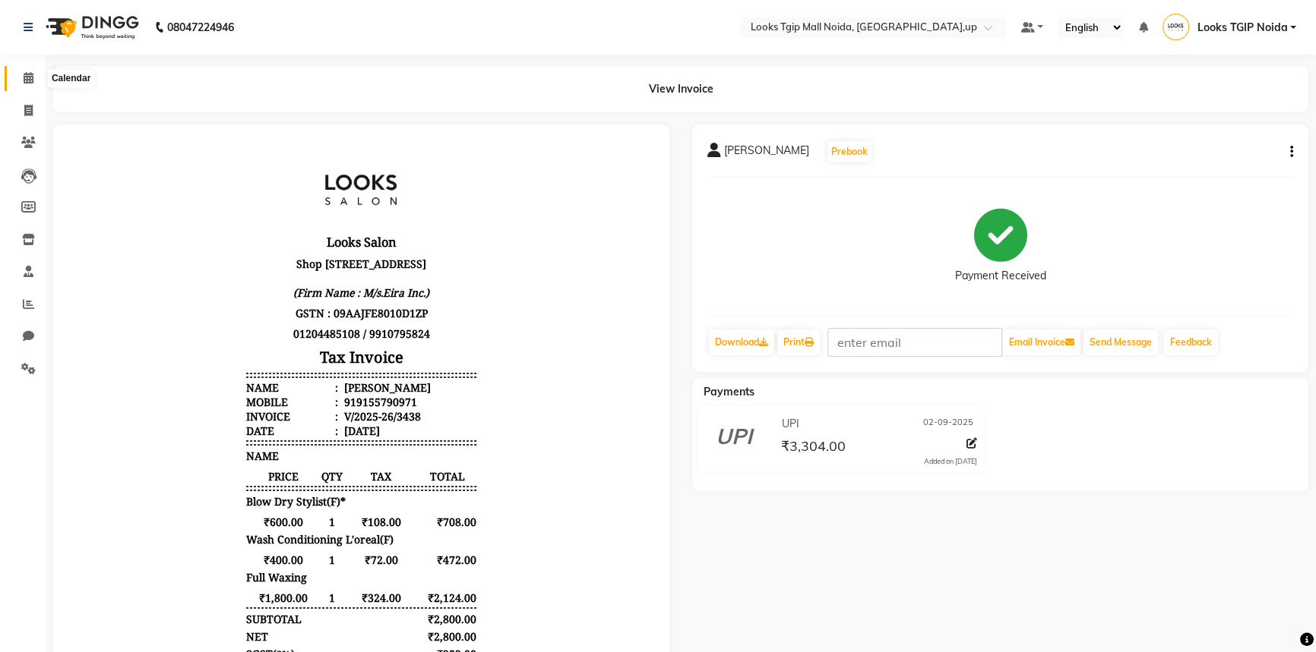
drag, startPoint x: 22, startPoint y: 78, endPoint x: 27, endPoint y: 68, distance: 11.2
click at [24, 78] on icon at bounding box center [29, 77] width 10 height 11
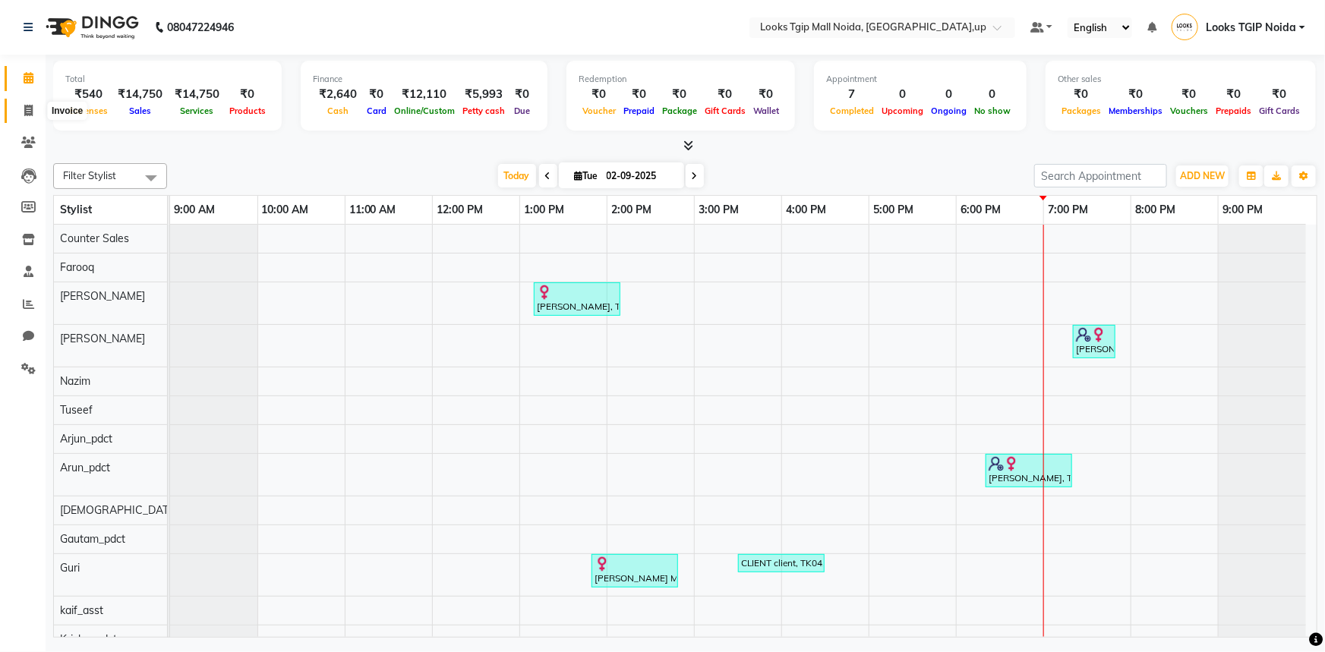
click at [32, 108] on icon at bounding box center [28, 110] width 8 height 11
select select "service"
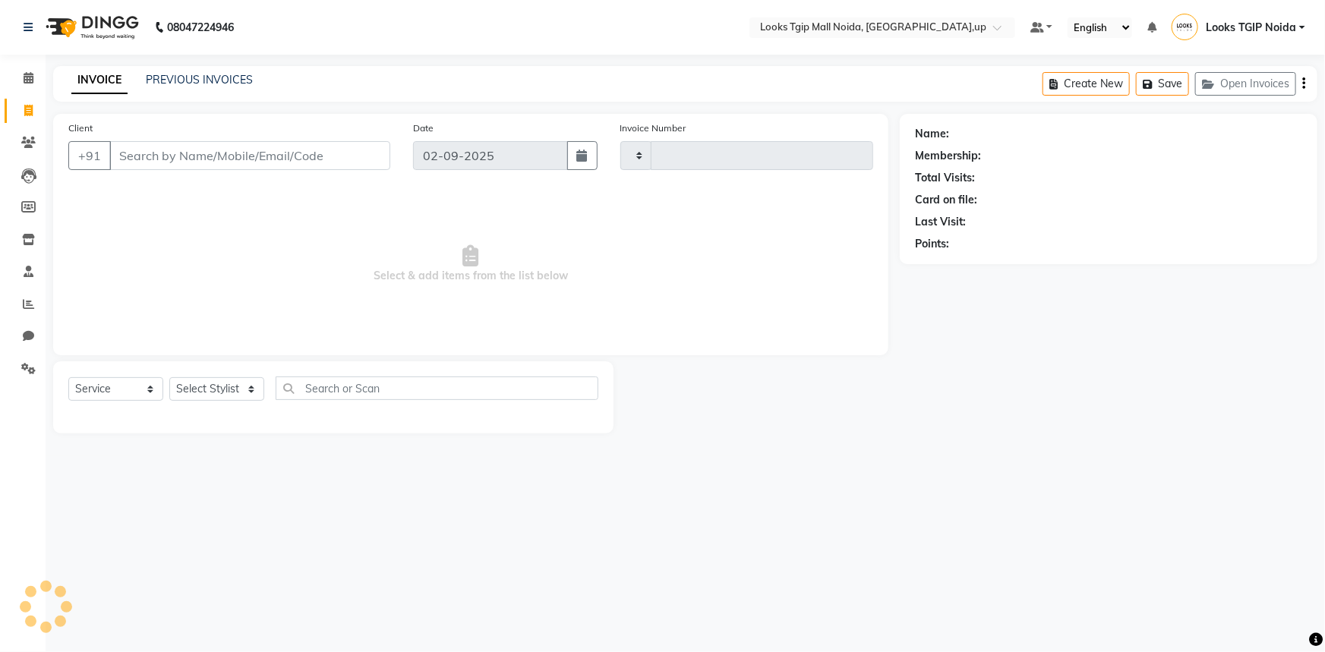
click at [236, 157] on input "Client" at bounding box center [249, 155] width 281 height 29
type input "3439"
select select "4358"
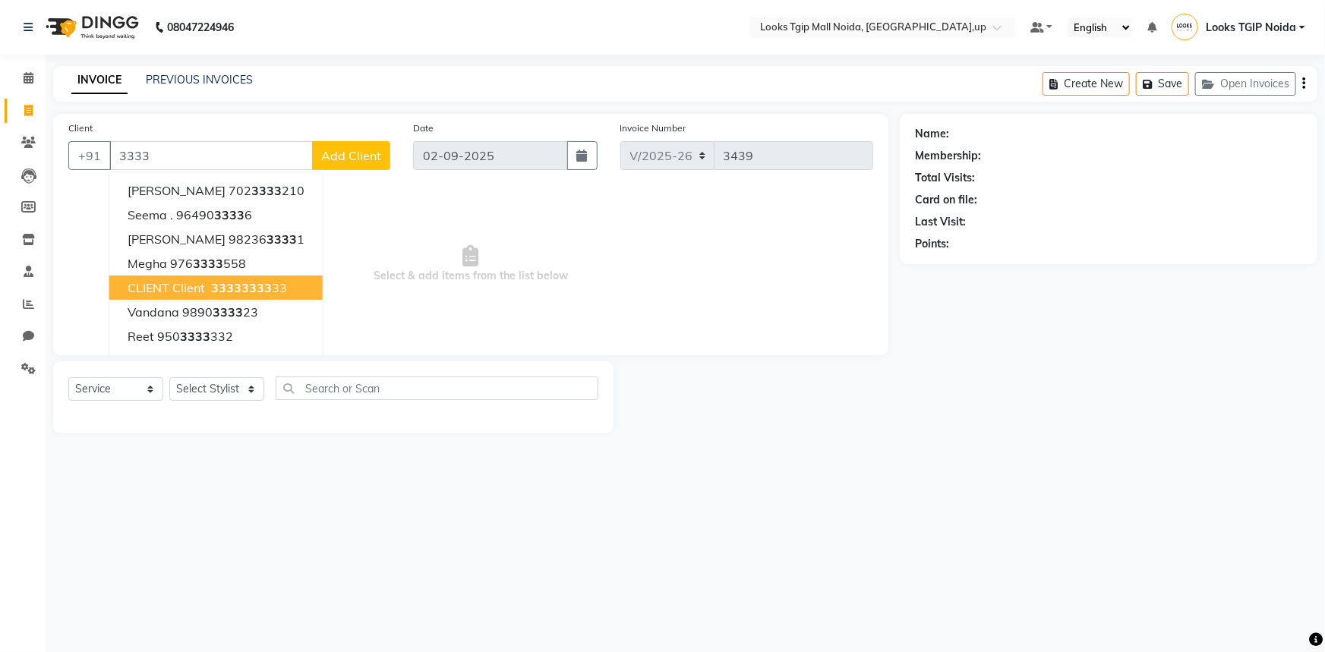
drag, startPoint x: 252, startPoint y: 287, endPoint x: 232, endPoint y: 354, distance: 69.7
click at [253, 287] on span "3333" at bounding box center [257, 287] width 30 height 15
type input "3333333333"
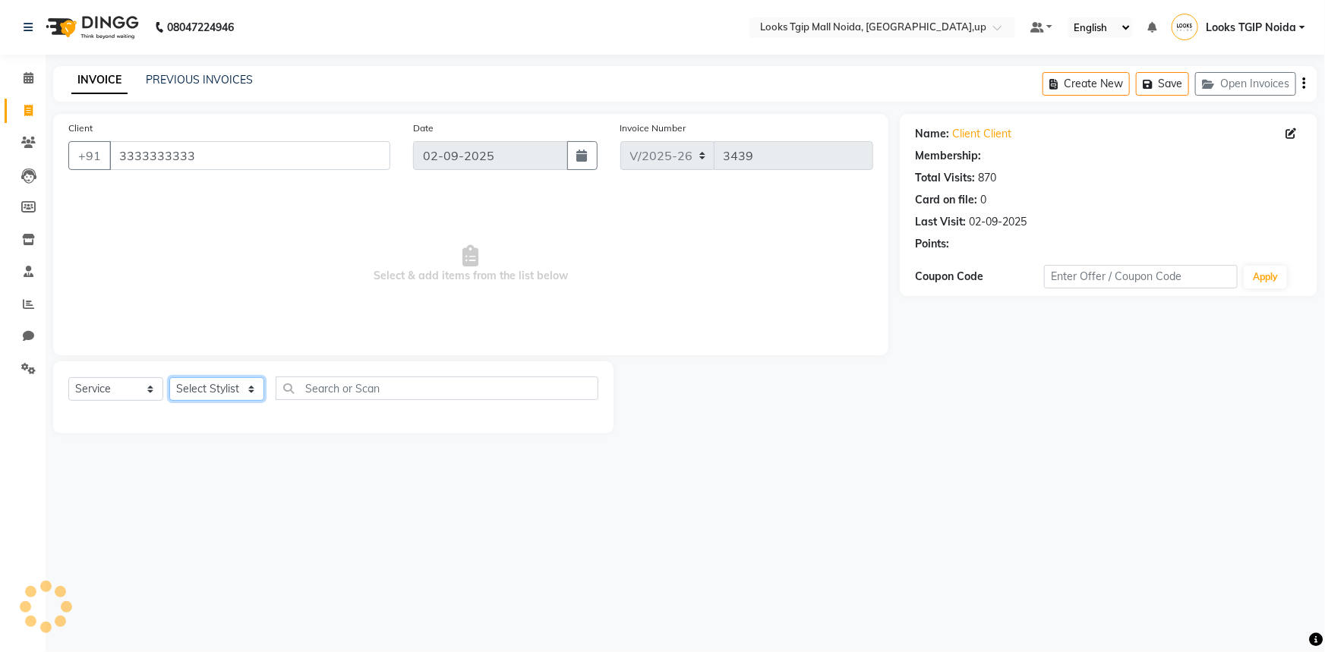
select select "1: Object"
click at [231, 385] on select "Select Stylist [PERSON_NAME] Arun_pdct [PERSON_NAME] Counter Sales Farooq Gauta…" at bounding box center [216, 390] width 95 height 24
select select "23816"
click at [169, 378] on select "Select Stylist [PERSON_NAME] Arun_pdct [PERSON_NAME] Counter Sales Farooq Gauta…" at bounding box center [216, 390] width 95 height 24
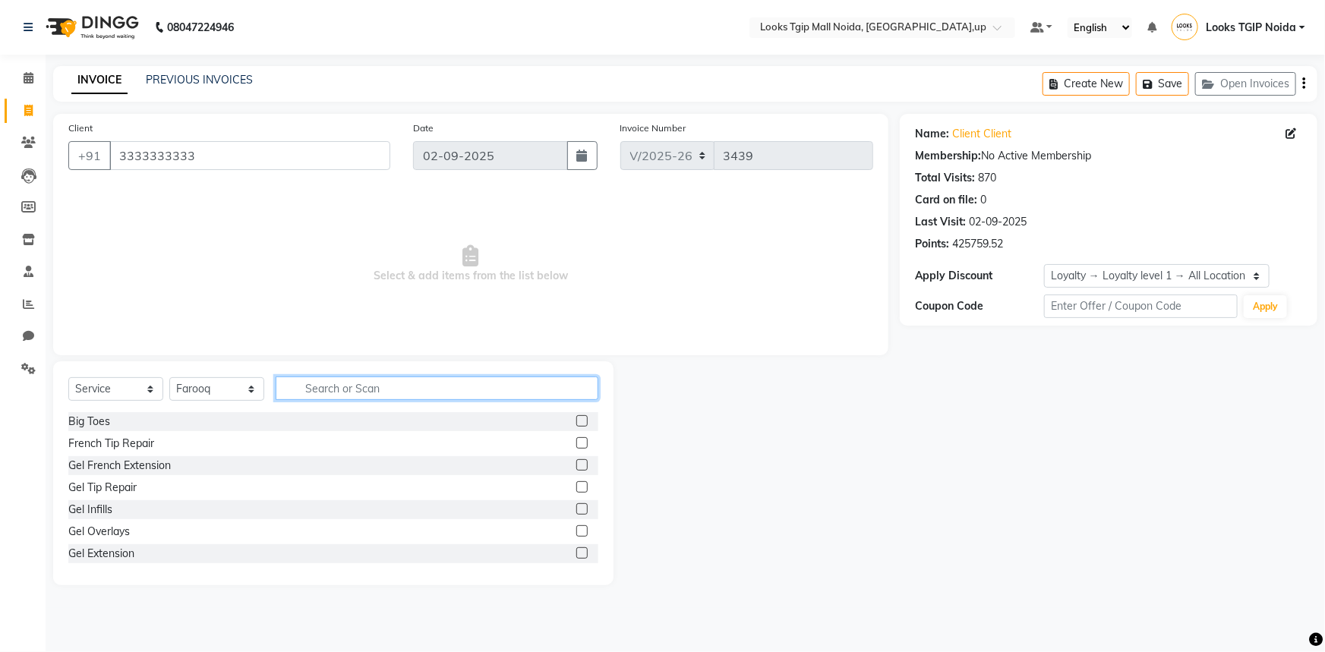
click at [359, 390] on input "text" at bounding box center [437, 389] width 323 height 24
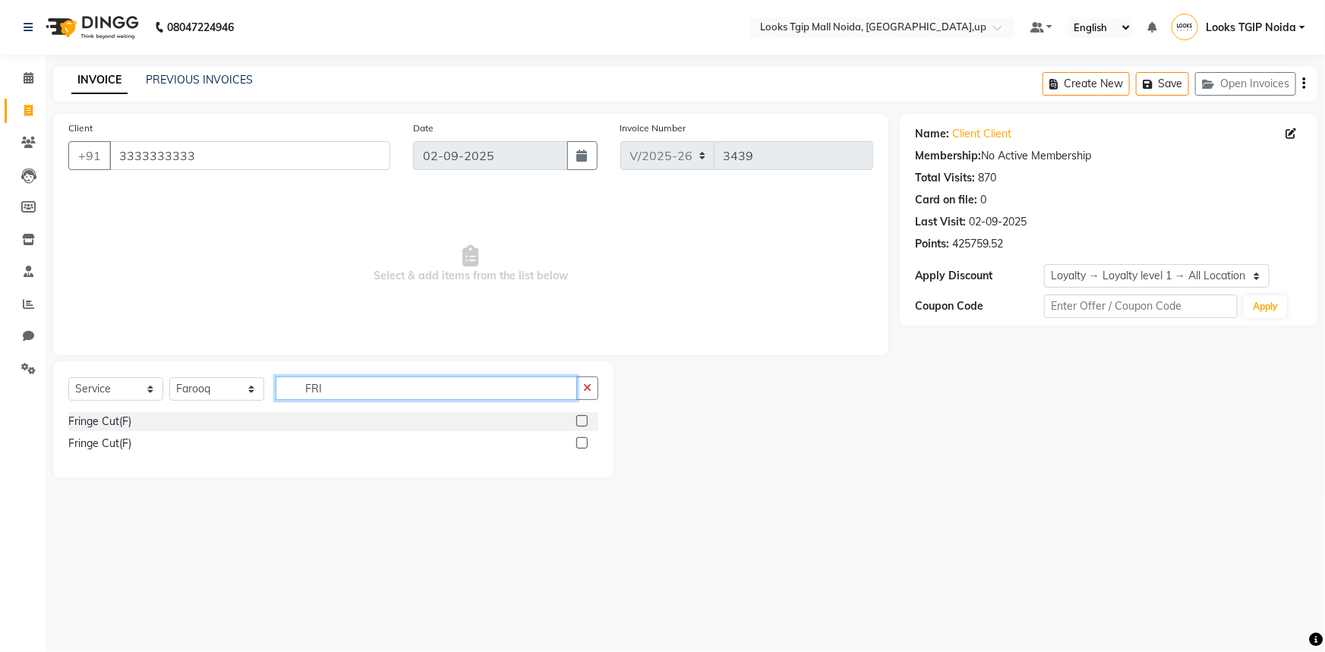
type input "FRI"
click at [585, 417] on label at bounding box center [582, 420] width 11 height 11
click at [585, 417] on input "checkbox" at bounding box center [582, 422] width 10 height 10
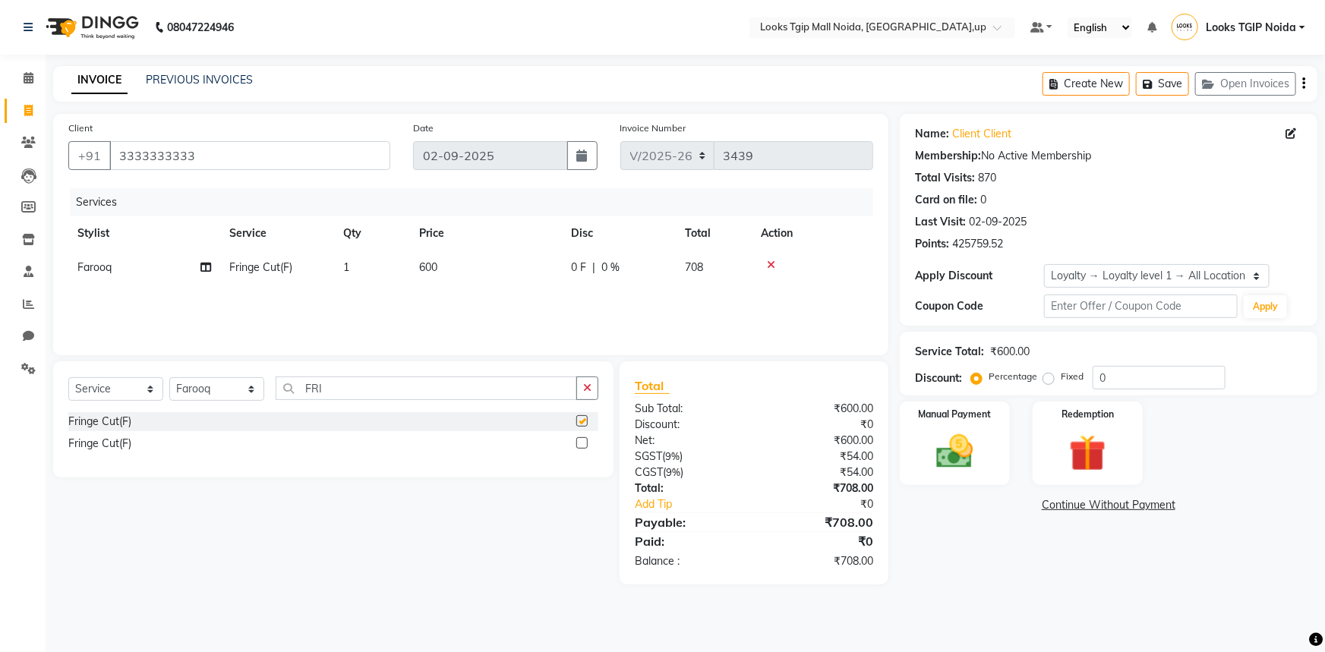
checkbox input "false"
click at [486, 259] on td "600" at bounding box center [486, 268] width 152 height 34
select select "23816"
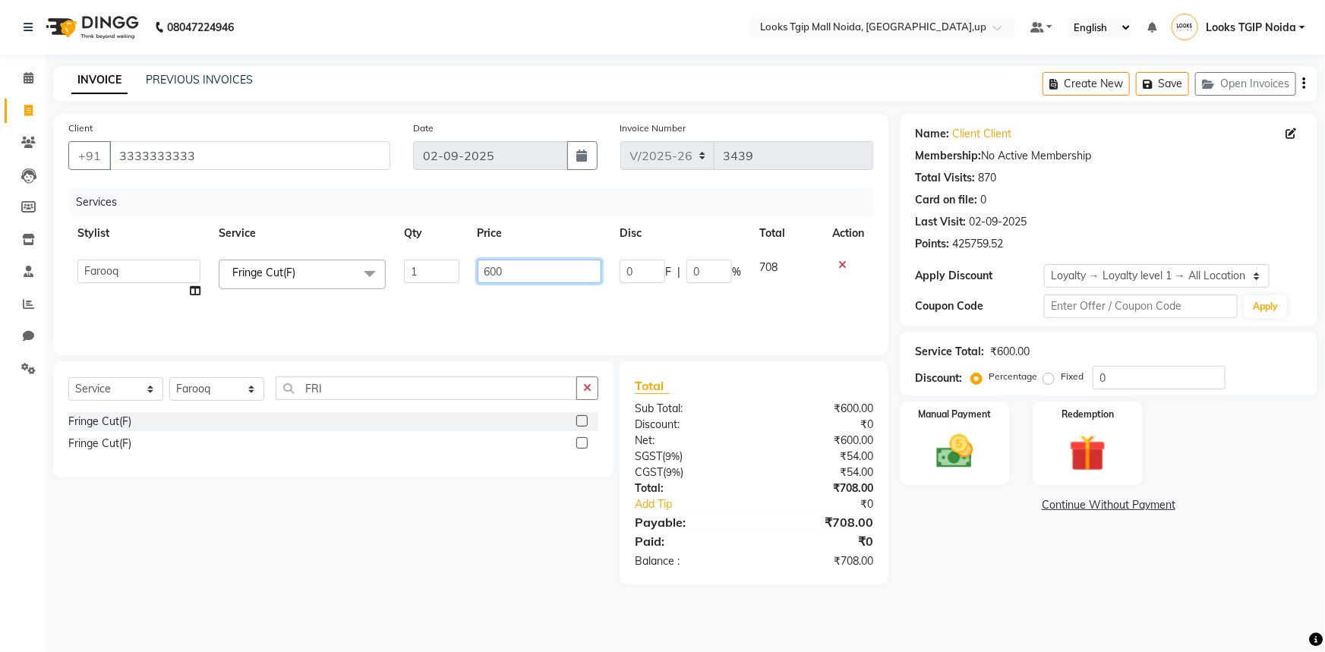
drag, startPoint x: 508, startPoint y: 274, endPoint x: 330, endPoint y: 242, distance: 180.6
click at [330, 242] on table "Stylist Service Qty Price Disc Total Action [PERSON_NAME] Arjun_pdct Arun_pdct …" at bounding box center [470, 262] width 805 height 92
type input "500"
click at [940, 580] on div "Name: Client Client Membership: No Active Membership Total Visits: 870 Card on …" at bounding box center [1114, 349] width 429 height 471
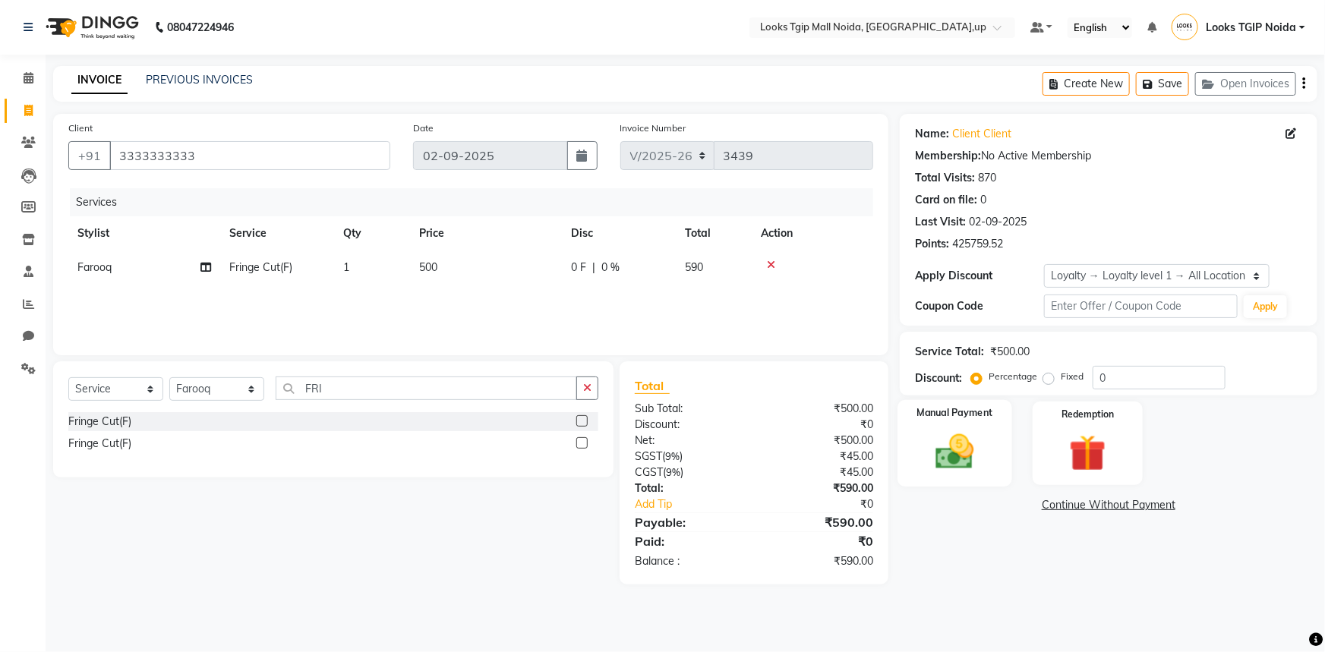
click at [937, 452] on img at bounding box center [955, 452] width 62 height 44
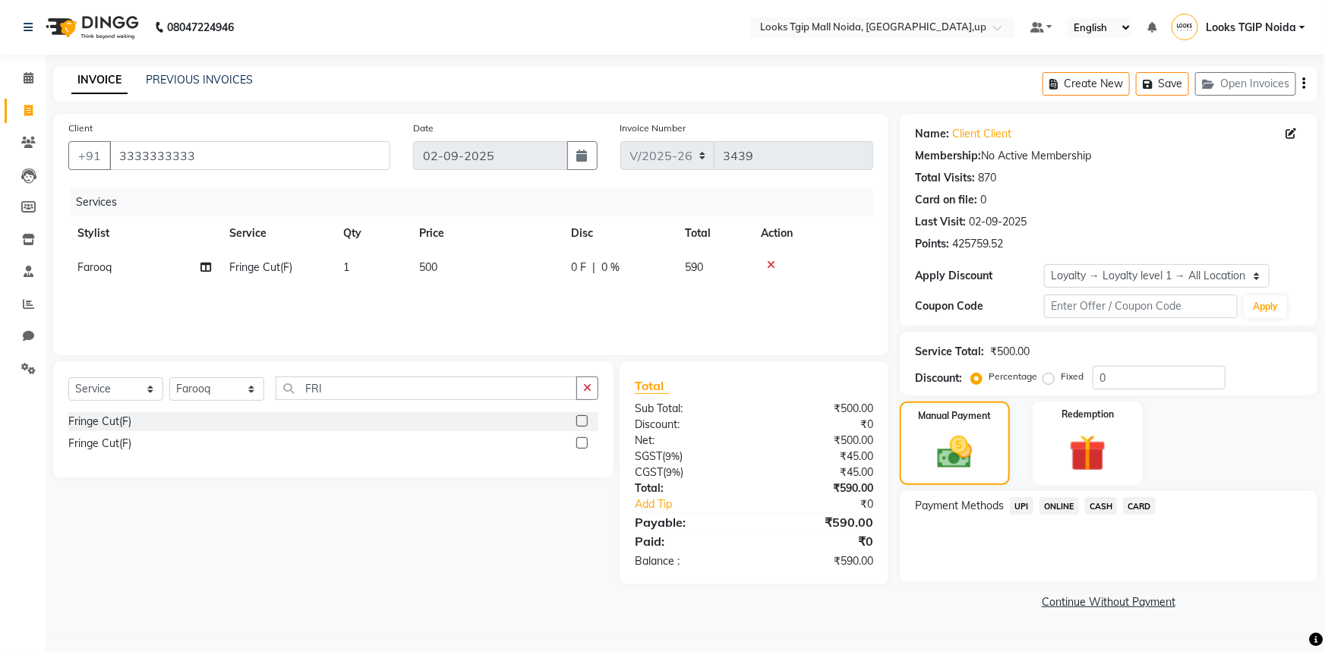
click at [1025, 504] on span "UPI" at bounding box center [1022, 506] width 24 height 17
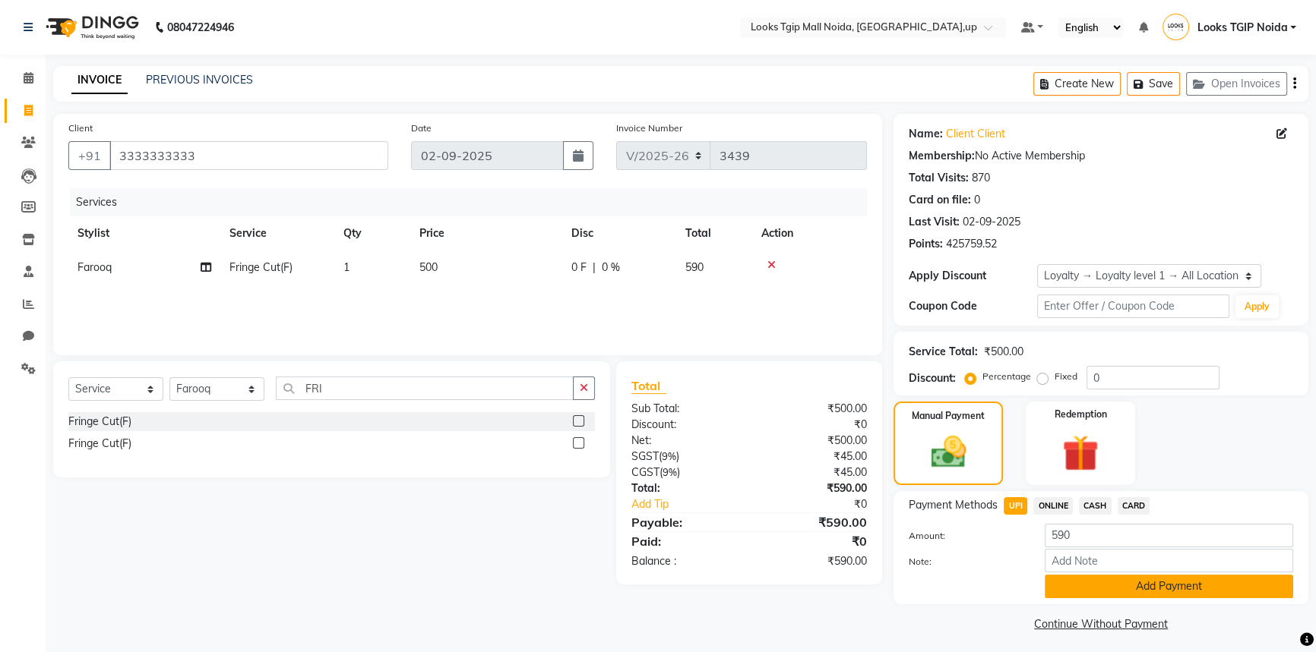
click at [1079, 580] on button "Add Payment" at bounding box center [1168, 587] width 248 height 24
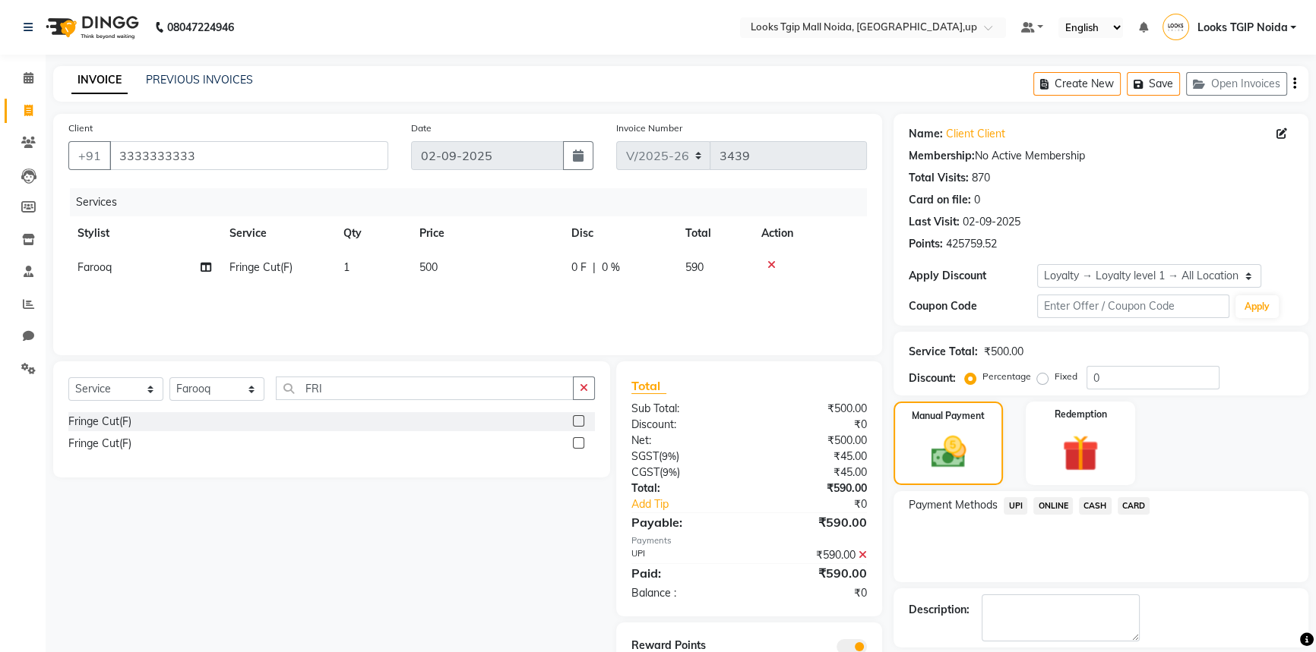
scroll to position [68, 0]
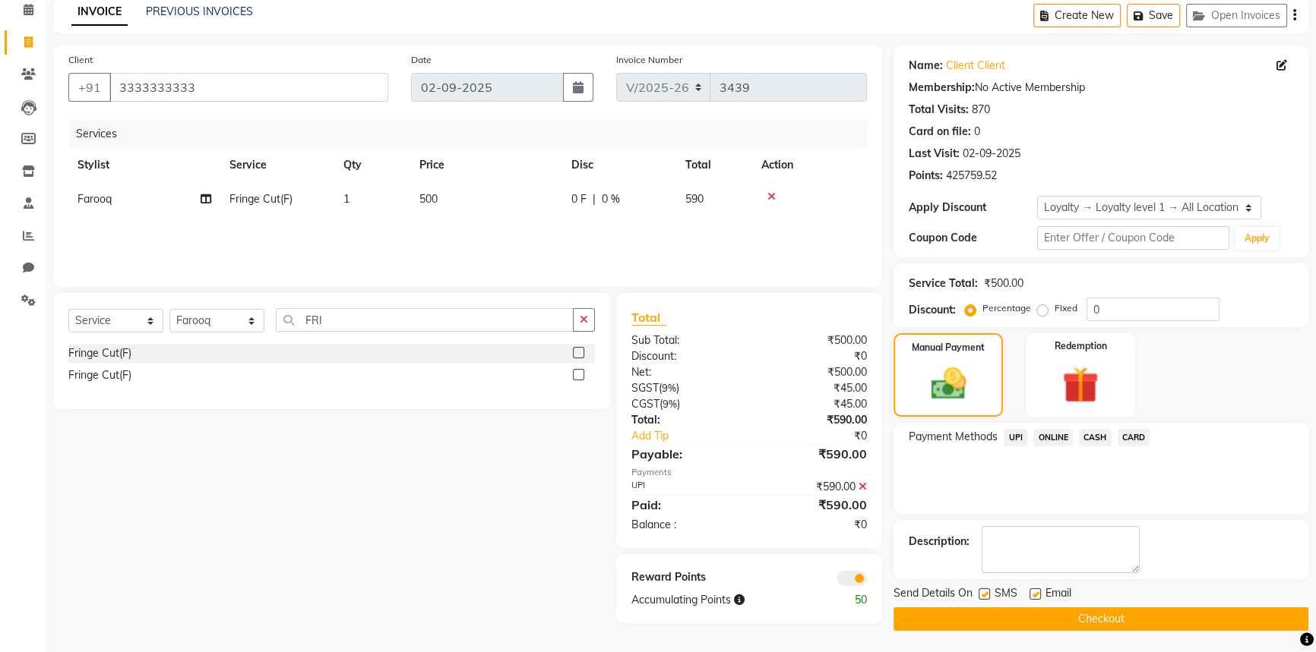
click at [981, 592] on label at bounding box center [983, 594] width 11 height 11
click at [981, 592] on input "checkbox" at bounding box center [983, 595] width 10 height 10
checkbox input "false"
click at [1025, 624] on button "Checkout" at bounding box center [1100, 620] width 415 height 24
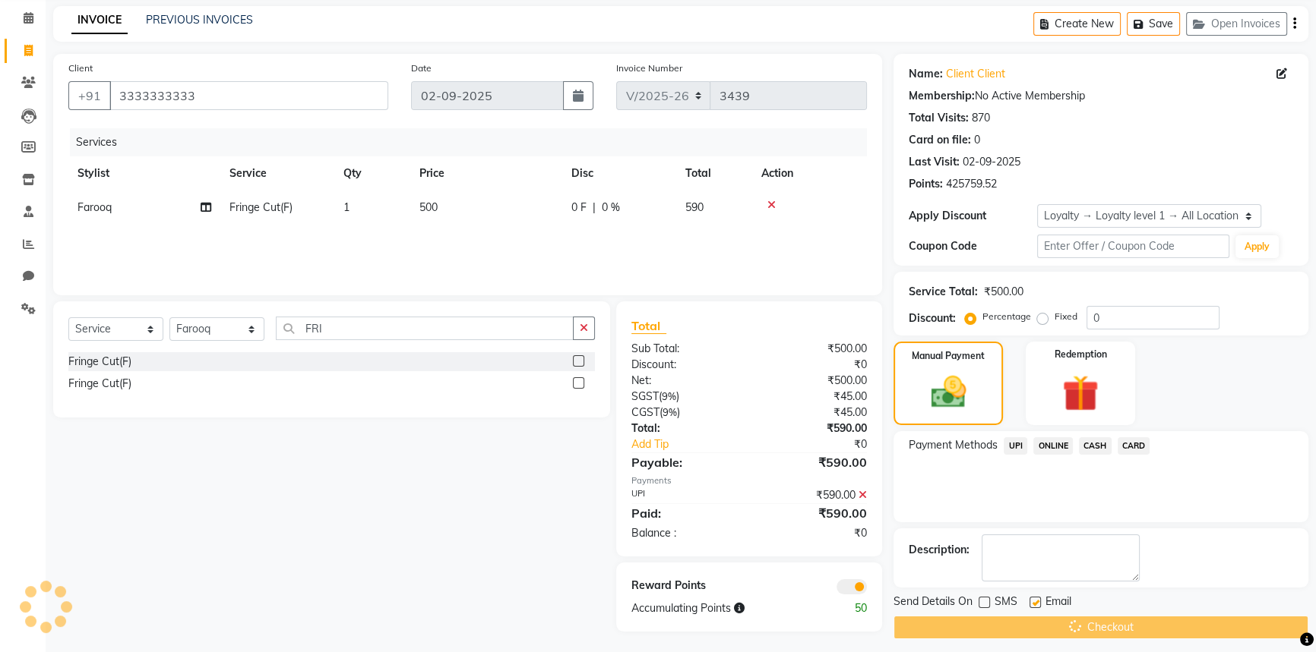
scroll to position [24, 0]
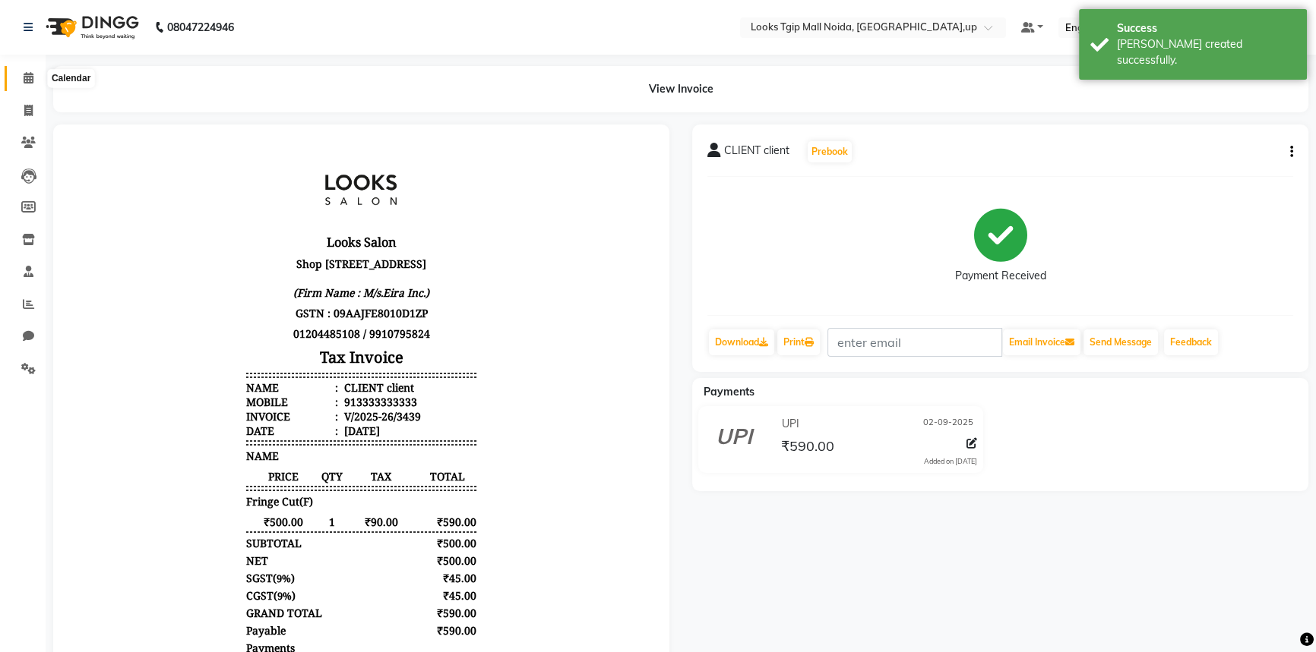
click at [28, 76] on icon at bounding box center [29, 77] width 10 height 11
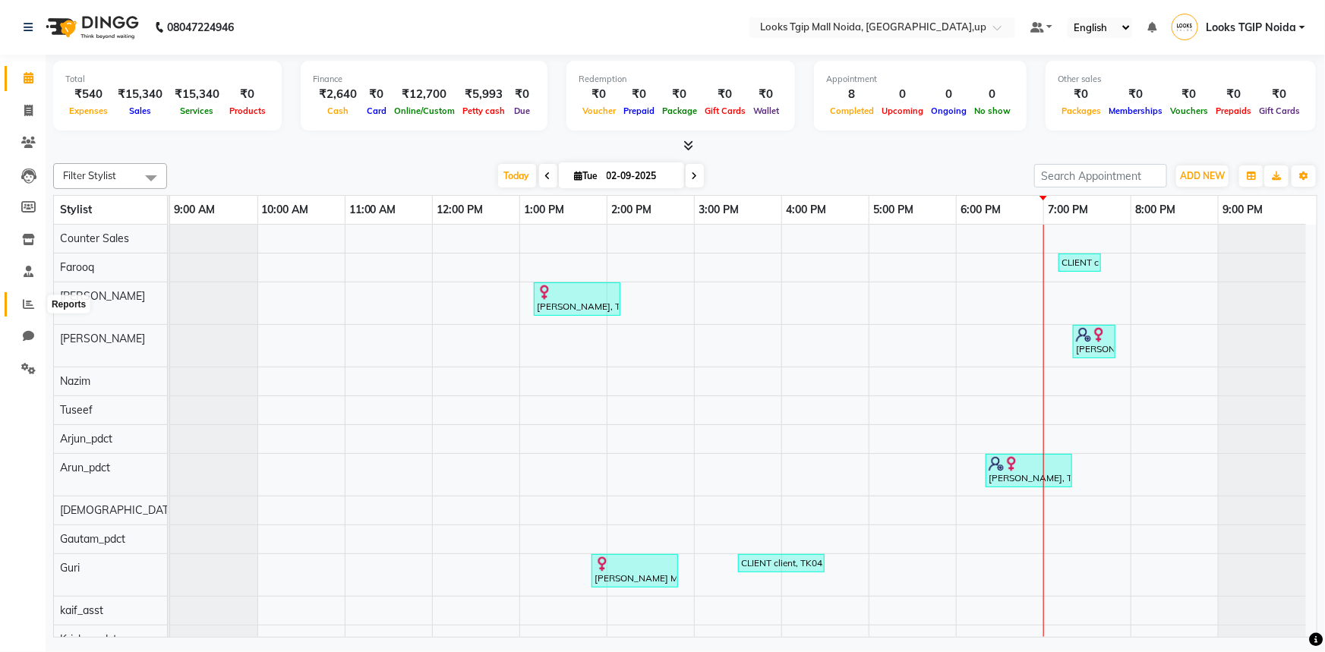
click at [25, 299] on icon at bounding box center [28, 304] width 11 height 11
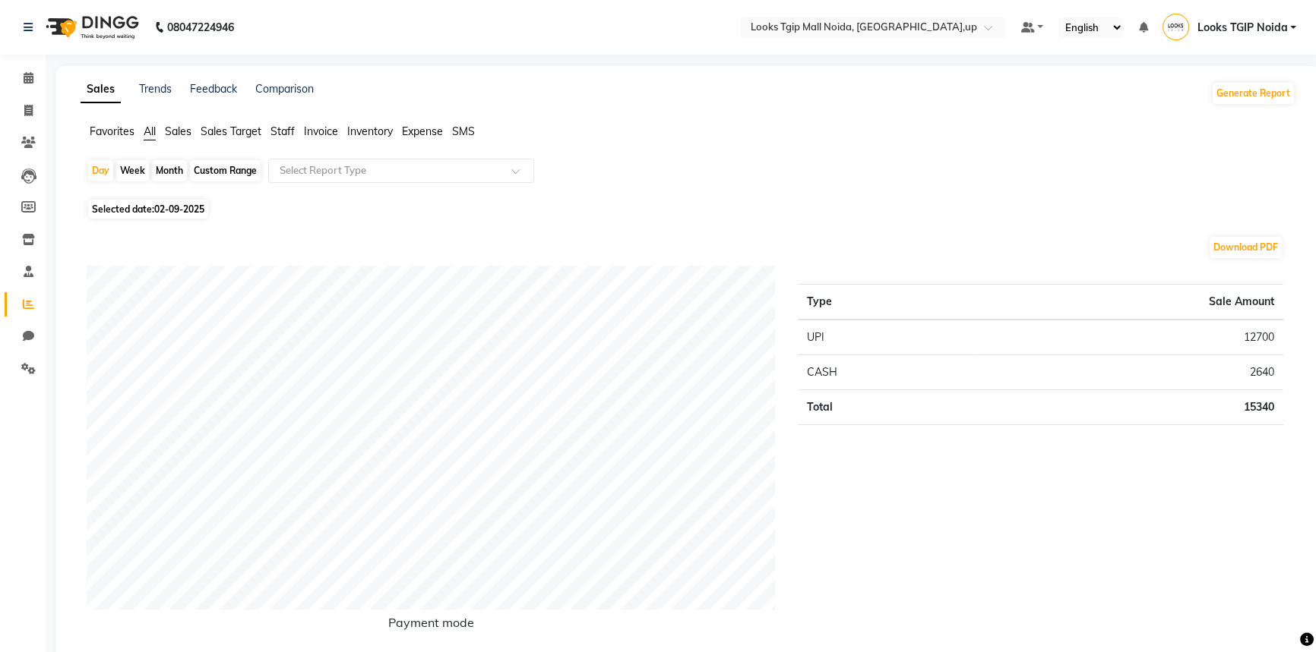
click at [276, 130] on span "Staff" at bounding box center [282, 132] width 24 height 14
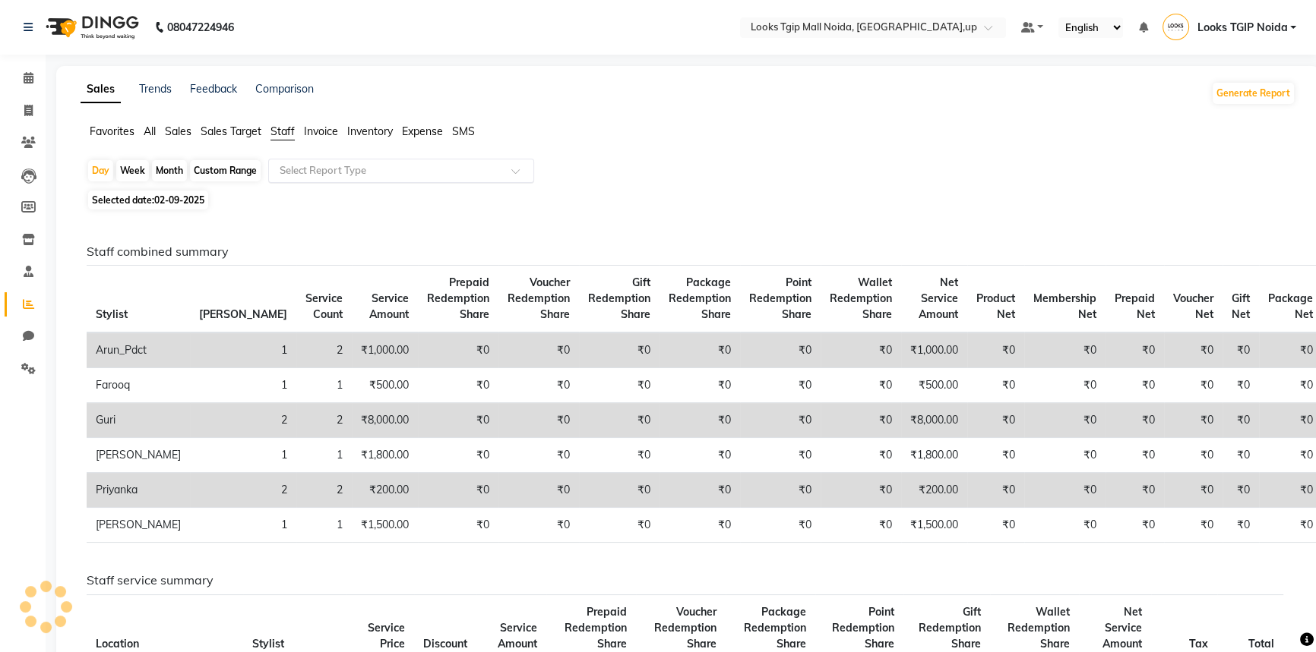
click at [323, 172] on input "text" at bounding box center [385, 170] width 219 height 15
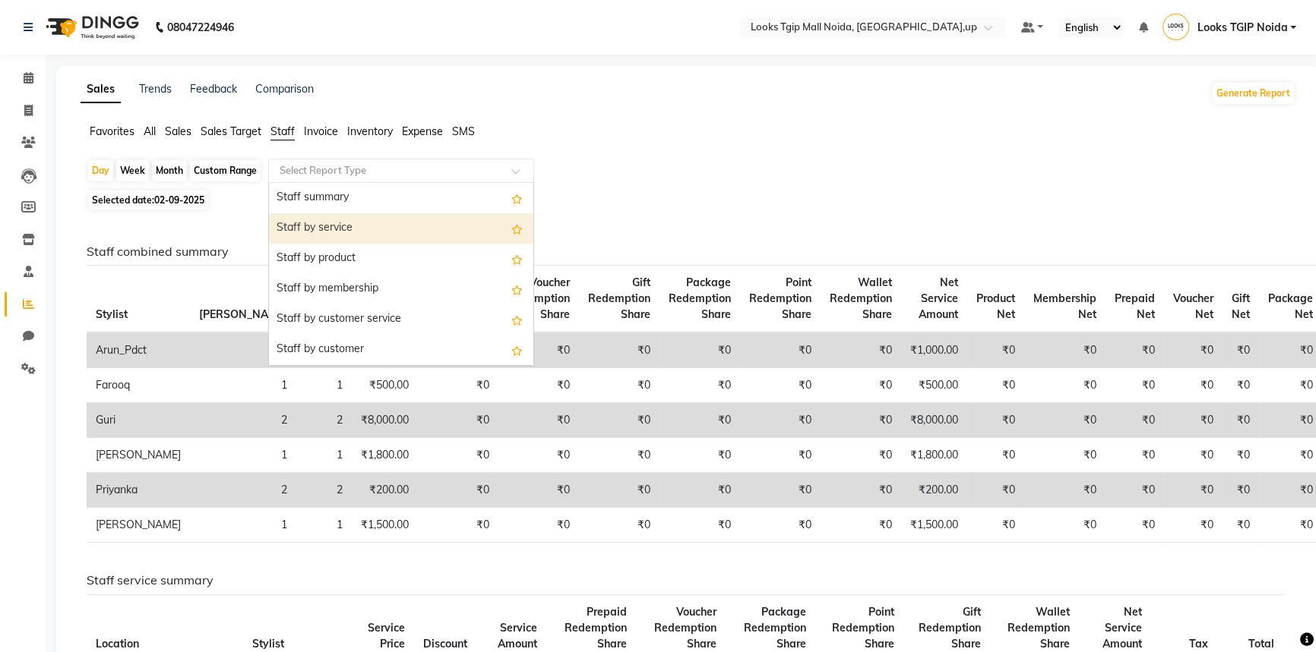
drag, startPoint x: 342, startPoint y: 220, endPoint x: 614, endPoint y: 286, distance: 279.8
click at [347, 221] on div "Staff by service" at bounding box center [401, 228] width 264 height 30
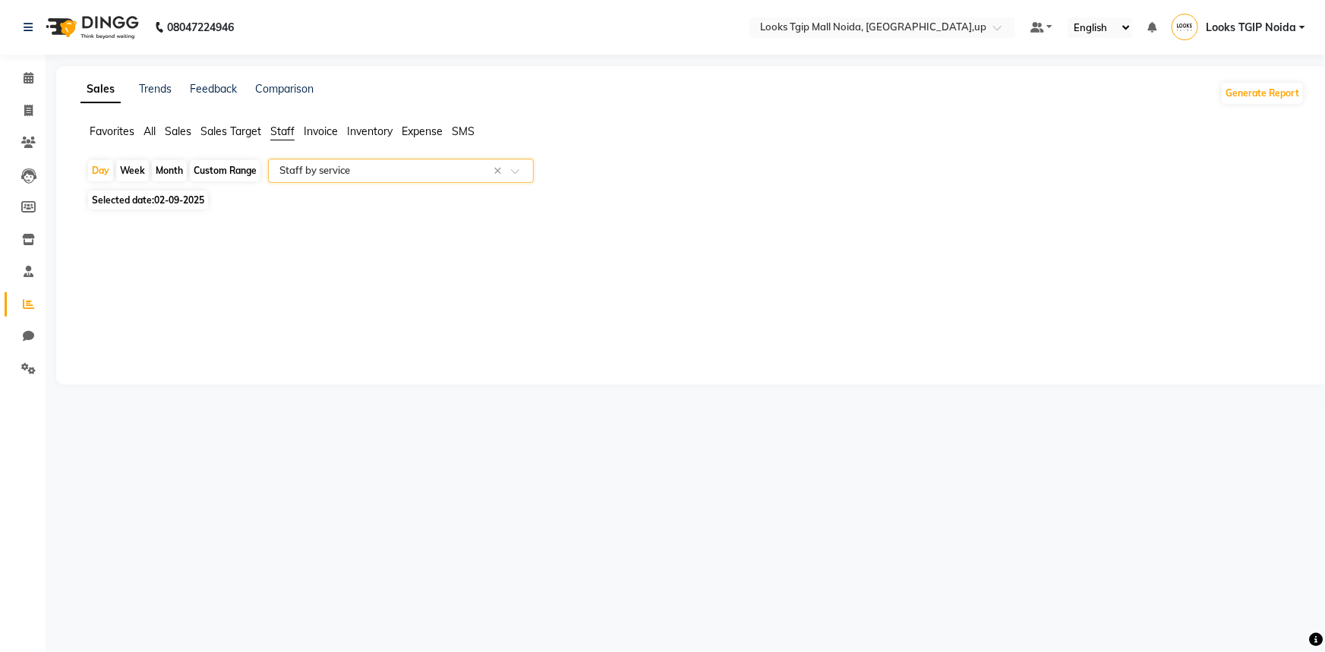
select select "filtered_report"
select select "pdf"
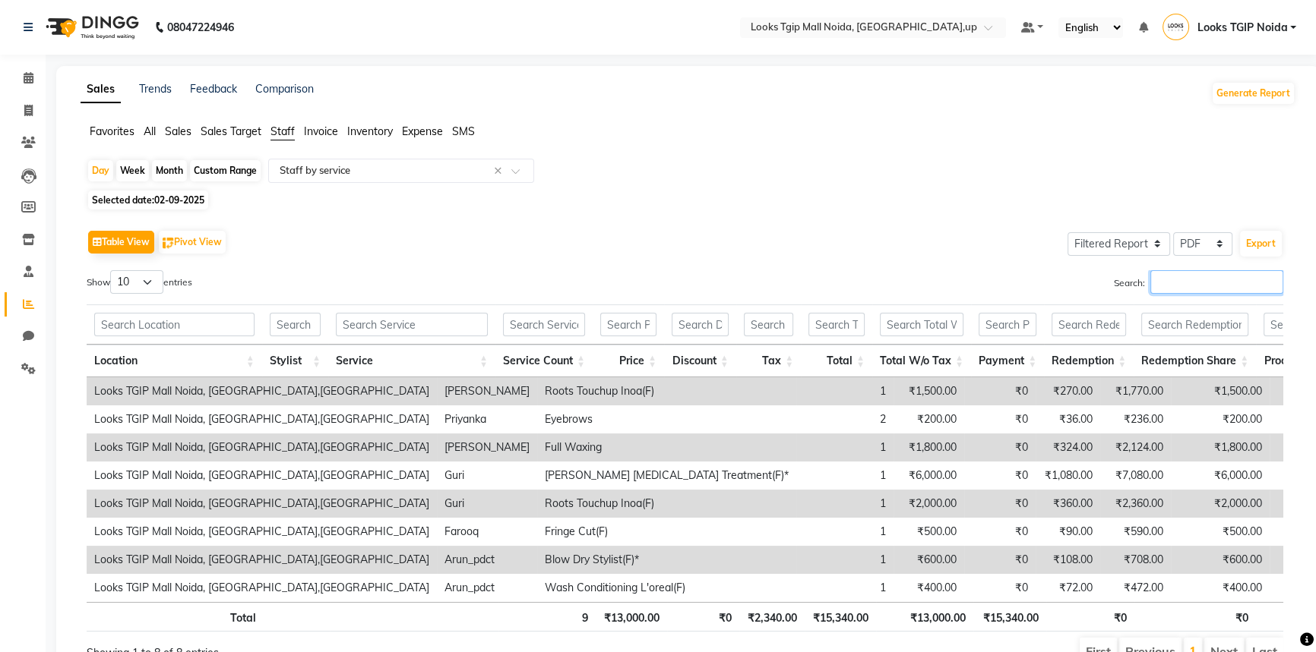
click at [1227, 289] on input "Search:" at bounding box center [1216, 282] width 133 height 24
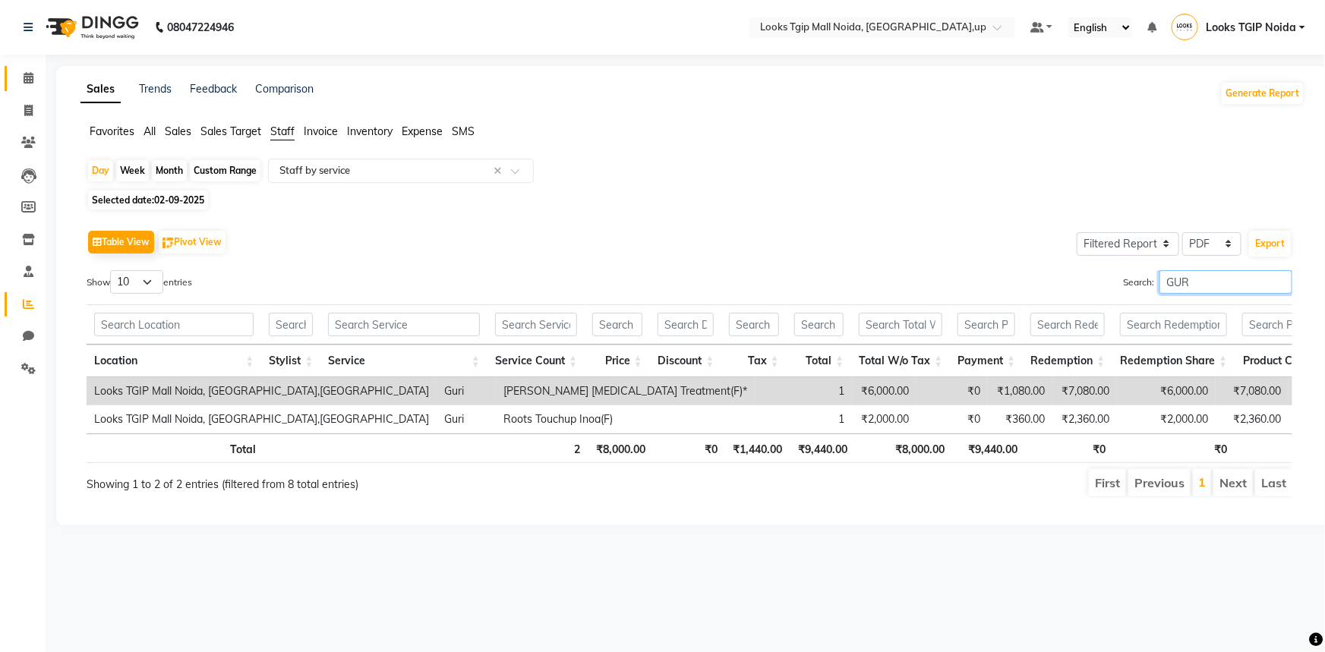
type input "GUR"
click at [24, 77] on icon at bounding box center [29, 77] width 10 height 11
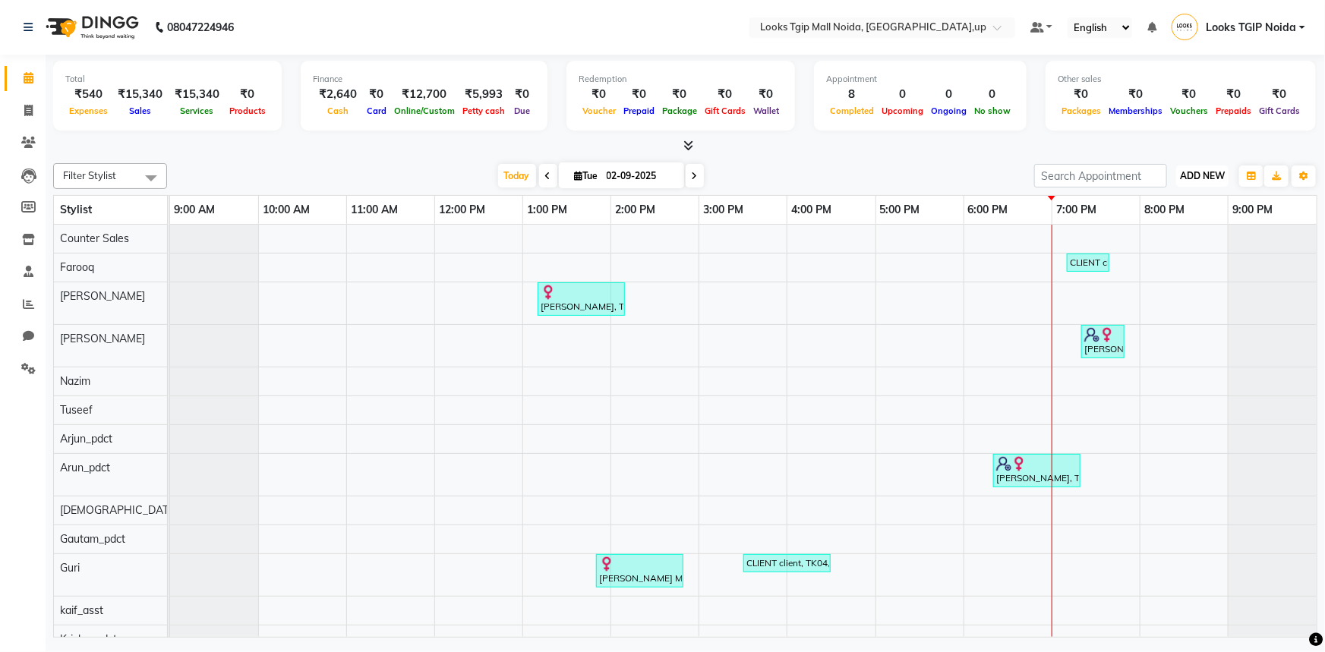
click at [1205, 180] on button "ADD NEW Toggle Dropdown" at bounding box center [1203, 176] width 52 height 21
click at [1155, 254] on link "Add Attendance" at bounding box center [1169, 264] width 120 height 20
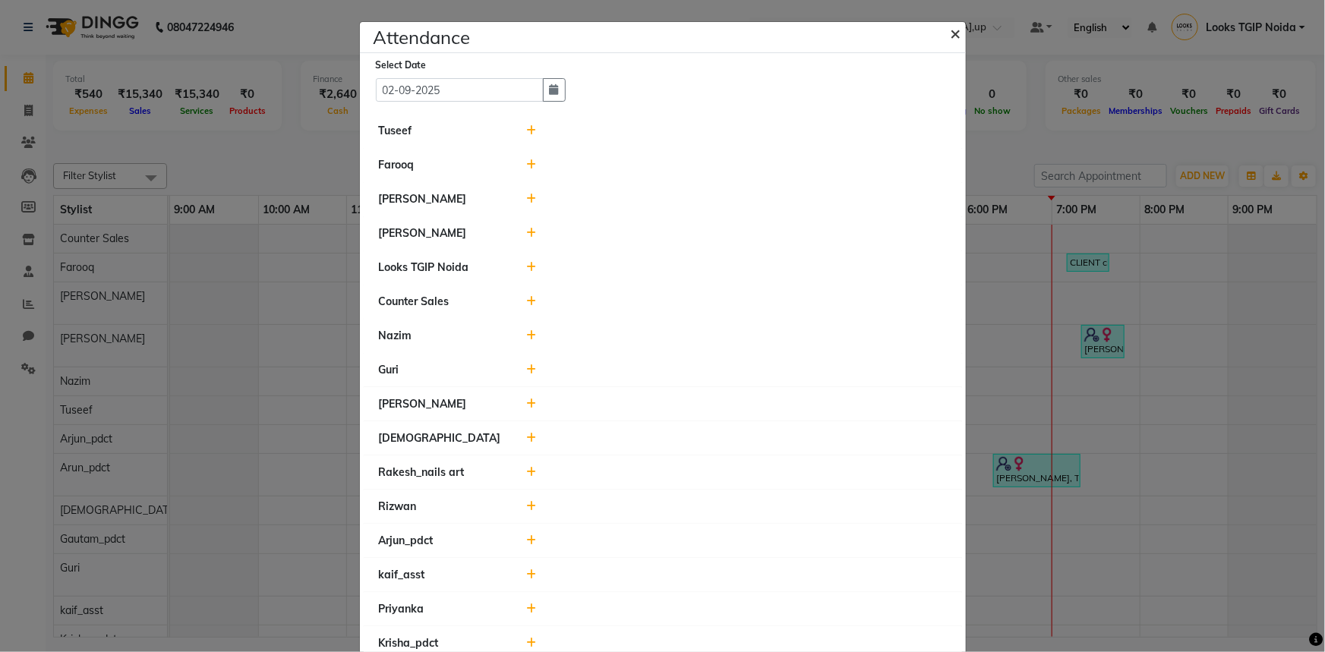
click at [959, 33] on button "×" at bounding box center [958, 32] width 38 height 43
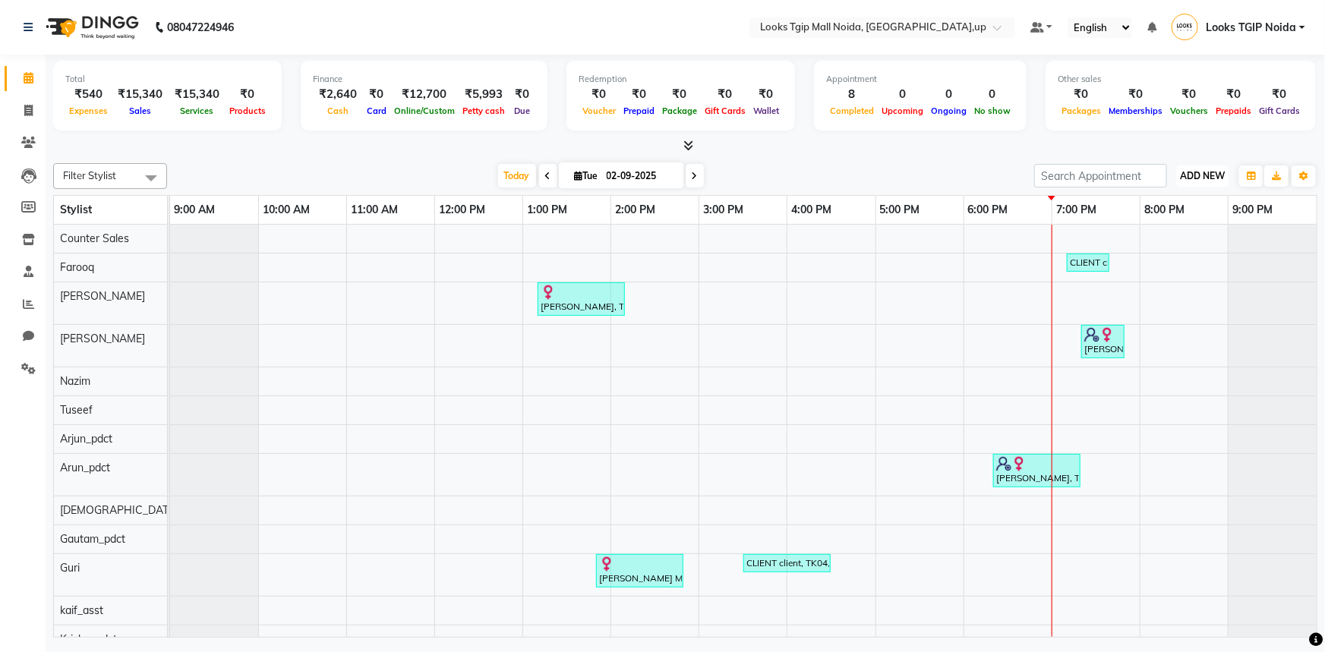
click at [1203, 166] on button "ADD NEW Toggle Dropdown" at bounding box center [1203, 176] width 52 height 21
click at [1166, 243] on link "Add Expense" at bounding box center [1169, 244] width 120 height 20
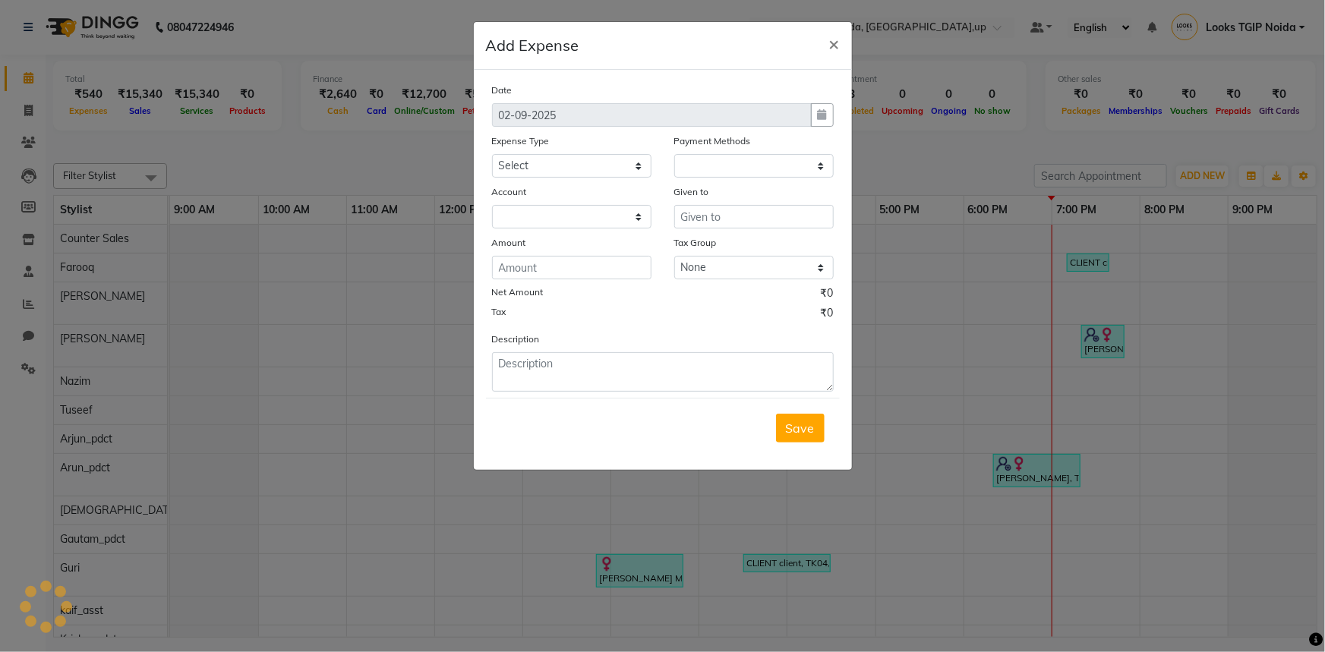
select select "1"
select select "3164"
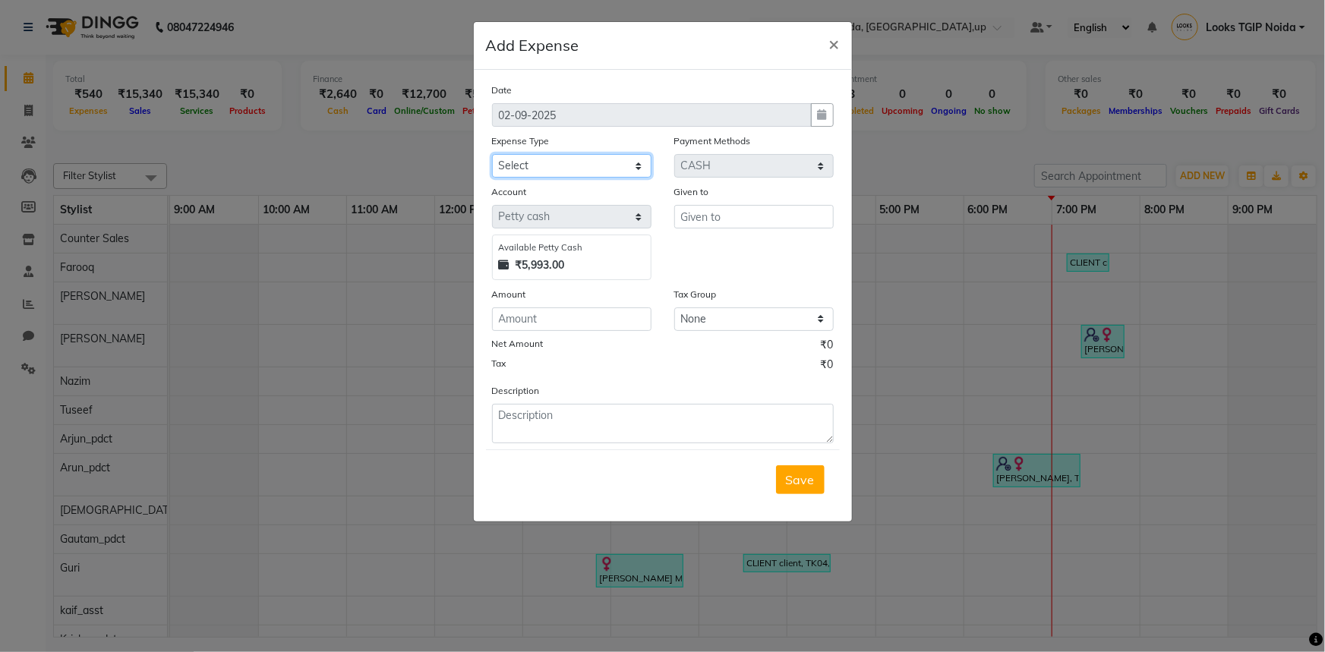
click at [558, 158] on select "Select Bank Deposit Blinkit Cash Handover CLIENT Client ordered food Client Ref…" at bounding box center [572, 166] width 160 height 24
select select "24170"
click at [492, 155] on select "Select Bank Deposit Blinkit Cash Handover CLIENT Client ordered food Client Ref…" at bounding box center [572, 166] width 160 height 24
click at [728, 228] on input "text" at bounding box center [754, 217] width 160 height 24
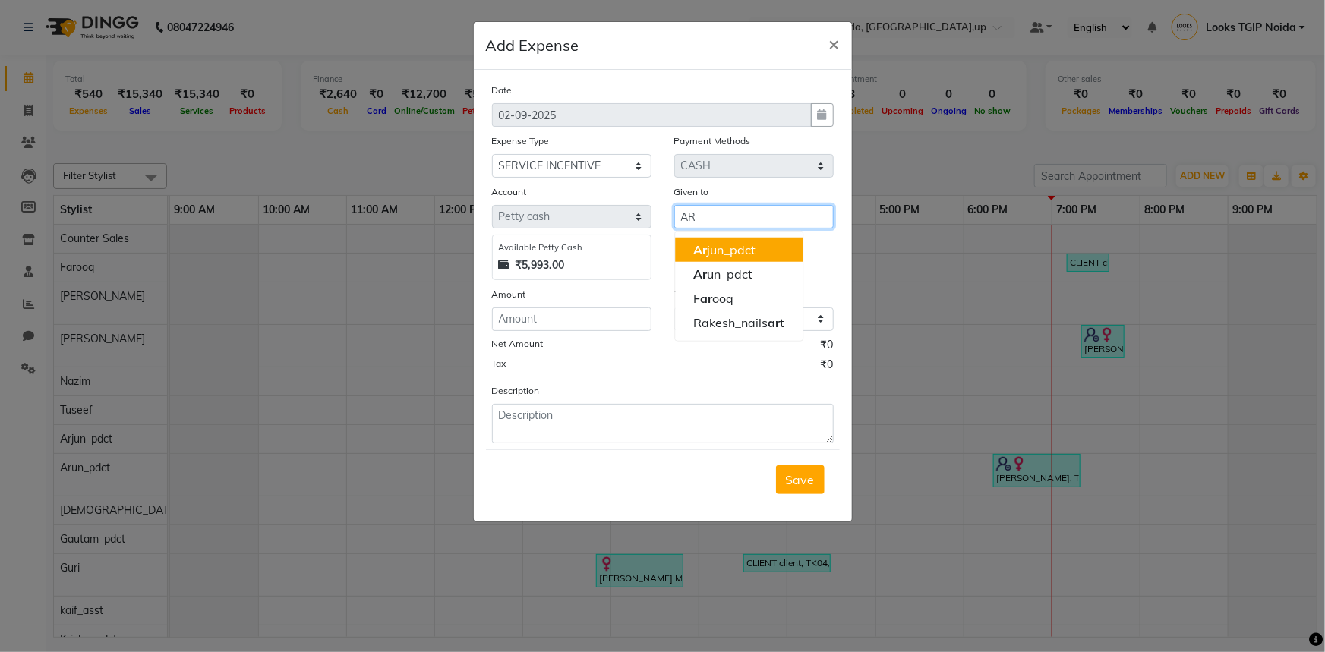
drag, startPoint x: 740, startPoint y: 251, endPoint x: 669, endPoint y: 278, distance: 75.7
click at [740, 251] on ngb-highlight "Ar jun_pdct" at bounding box center [724, 249] width 62 height 15
type input "Arjun_pdct"
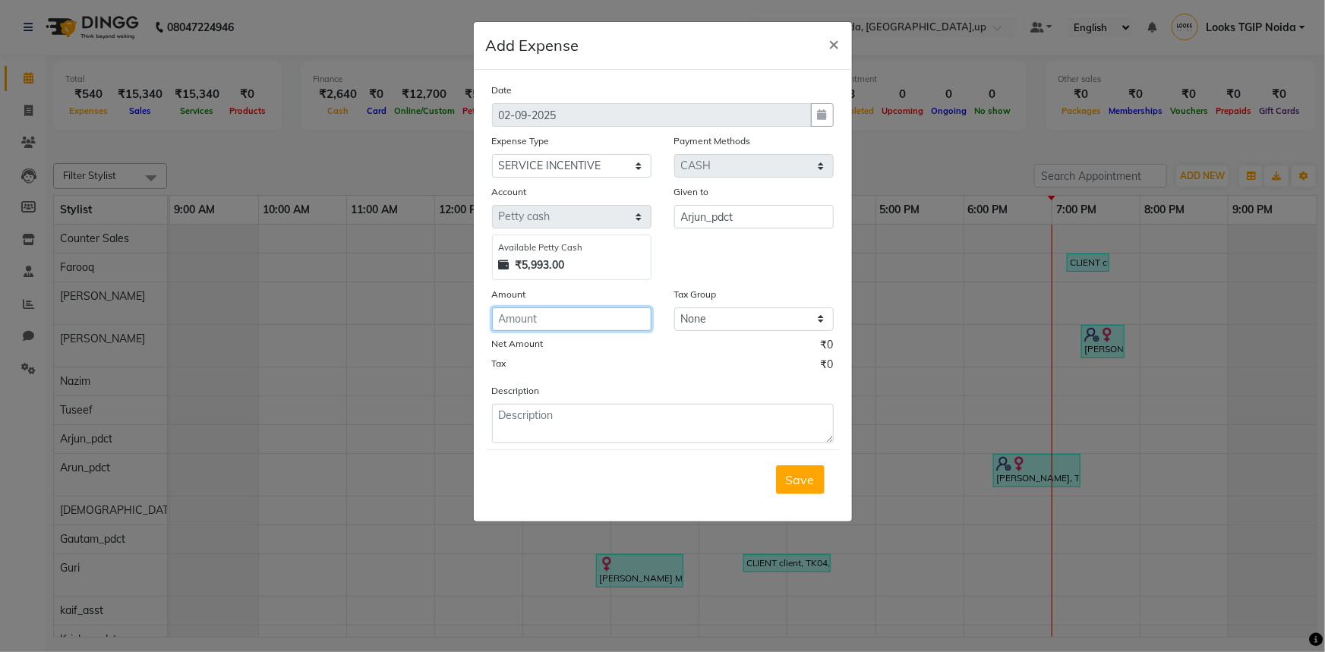
click at [578, 330] on input "number" at bounding box center [572, 320] width 160 height 24
type input "100"
type textarea "PEDILAB"
click at [803, 480] on span "Save" at bounding box center [800, 479] width 29 height 15
